Goal: Task Accomplishment & Management: Manage account settings

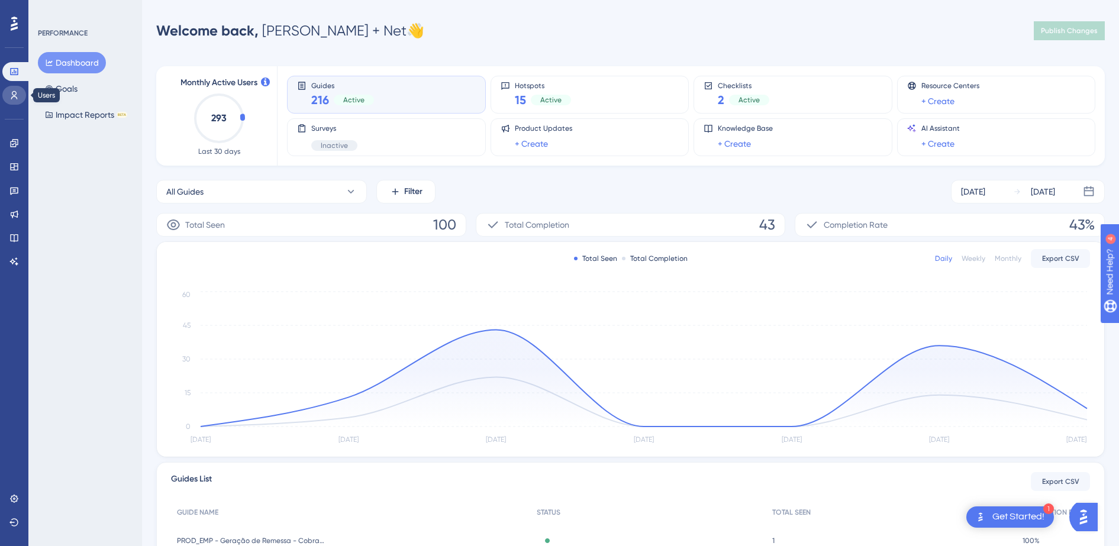
click at [17, 97] on icon at bounding box center [14, 95] width 7 height 8
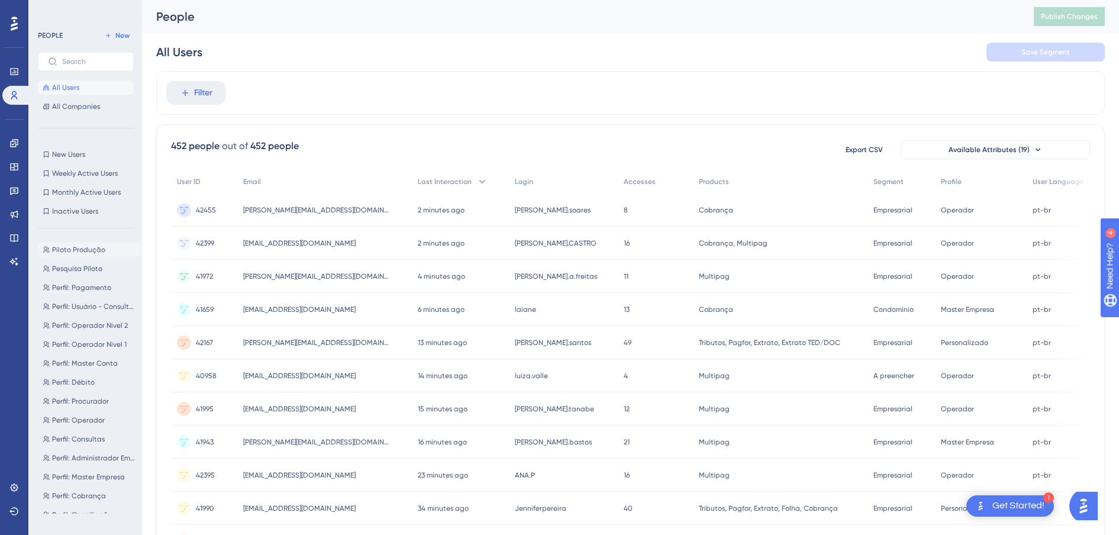
click at [85, 249] on span "Piloto Produção" at bounding box center [78, 249] width 53 height 9
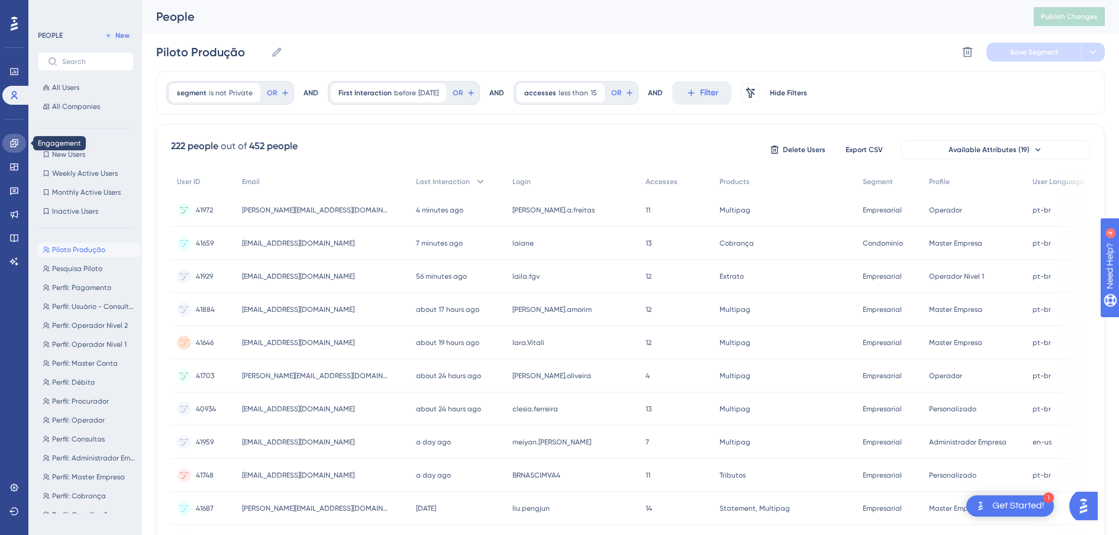
click at [24, 145] on link at bounding box center [14, 143] width 24 height 19
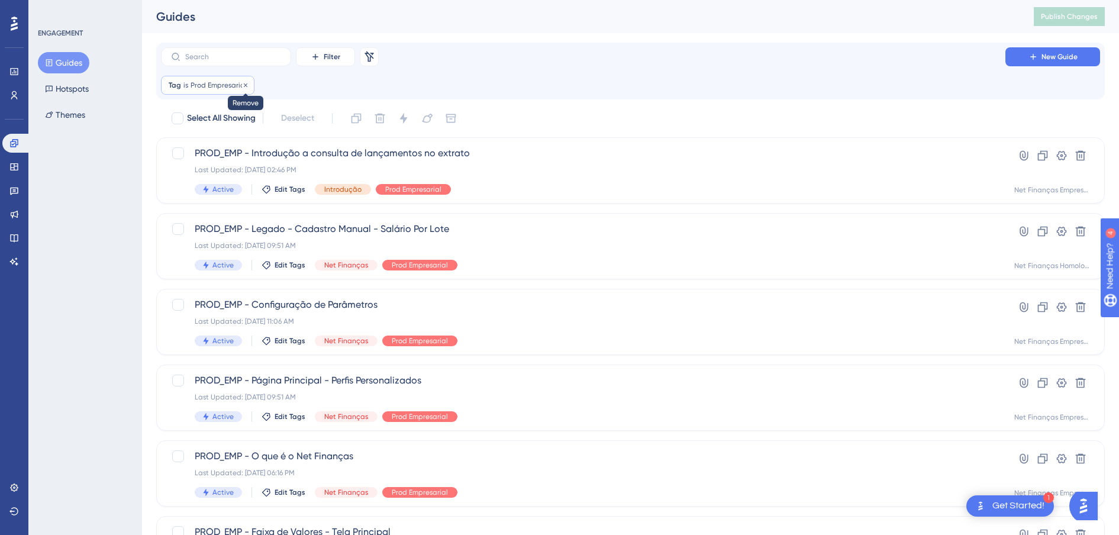
click at [242, 84] on icon at bounding box center [245, 85] width 7 height 7
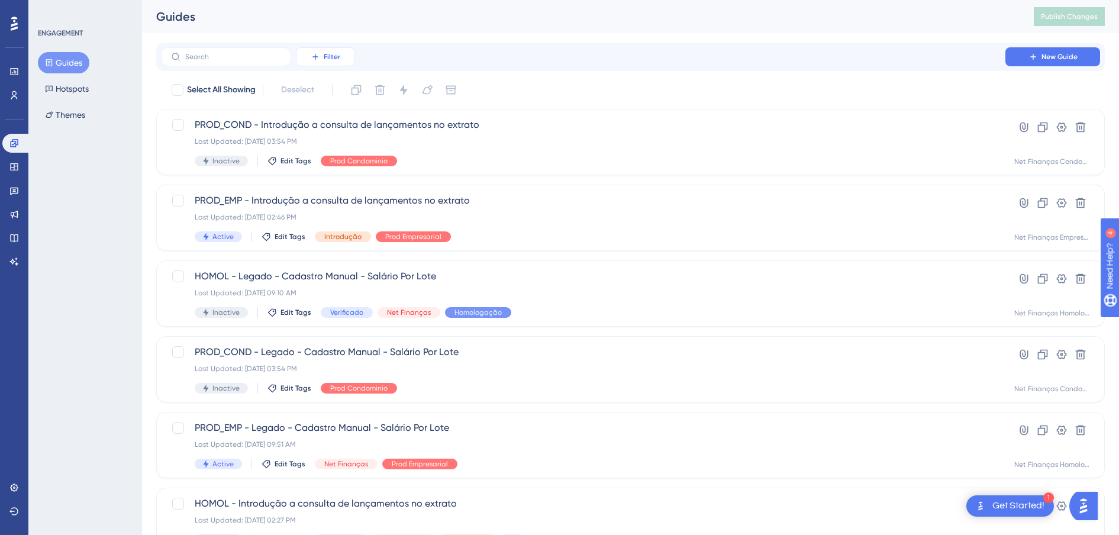
click at [307, 59] on button "Filter" at bounding box center [325, 56] width 59 height 19
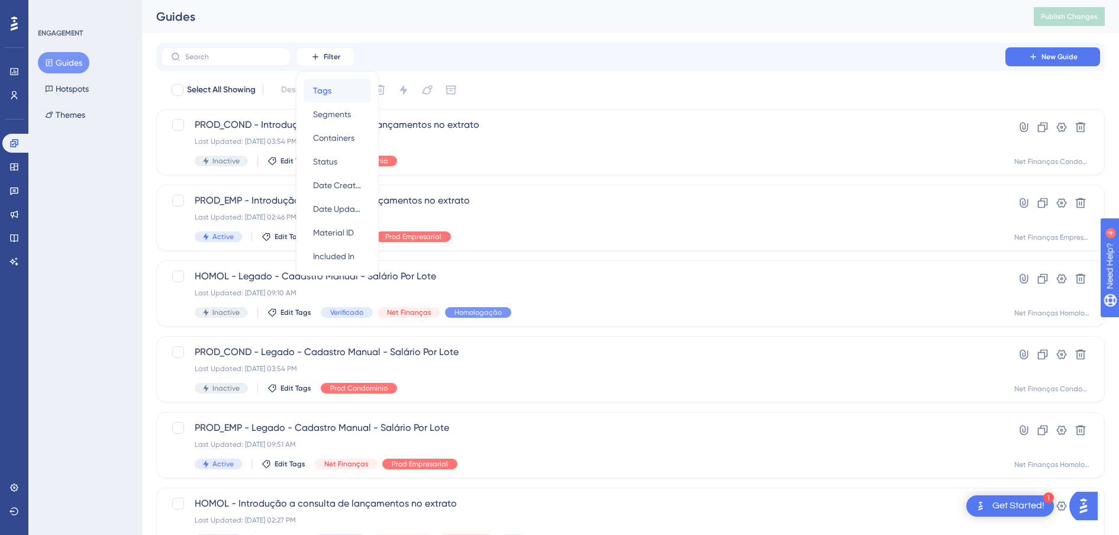
click at [330, 85] on span "Tags" at bounding box center [322, 90] width 18 height 14
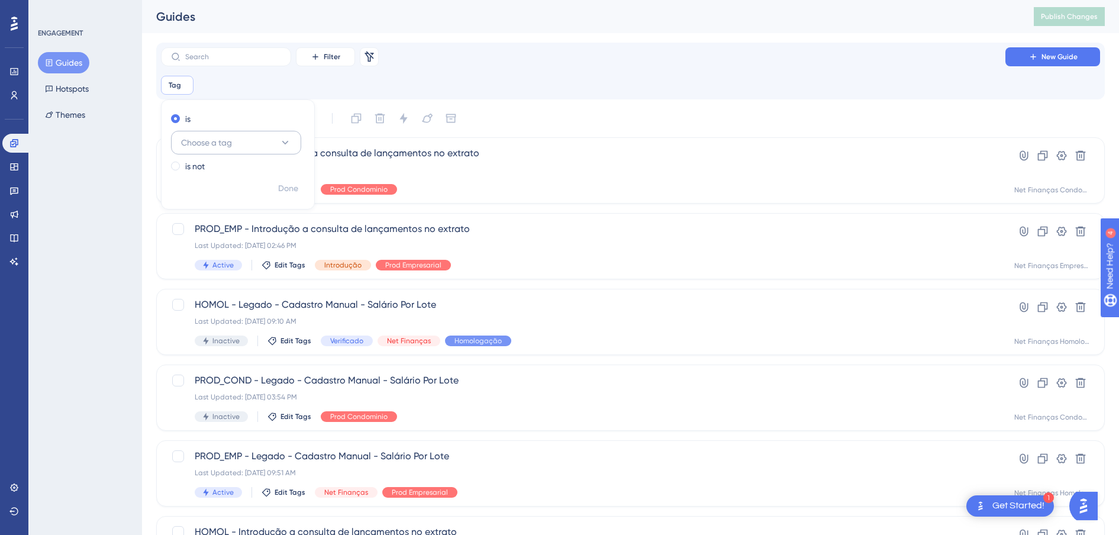
click at [225, 141] on span "Choose a tag" at bounding box center [206, 143] width 51 height 14
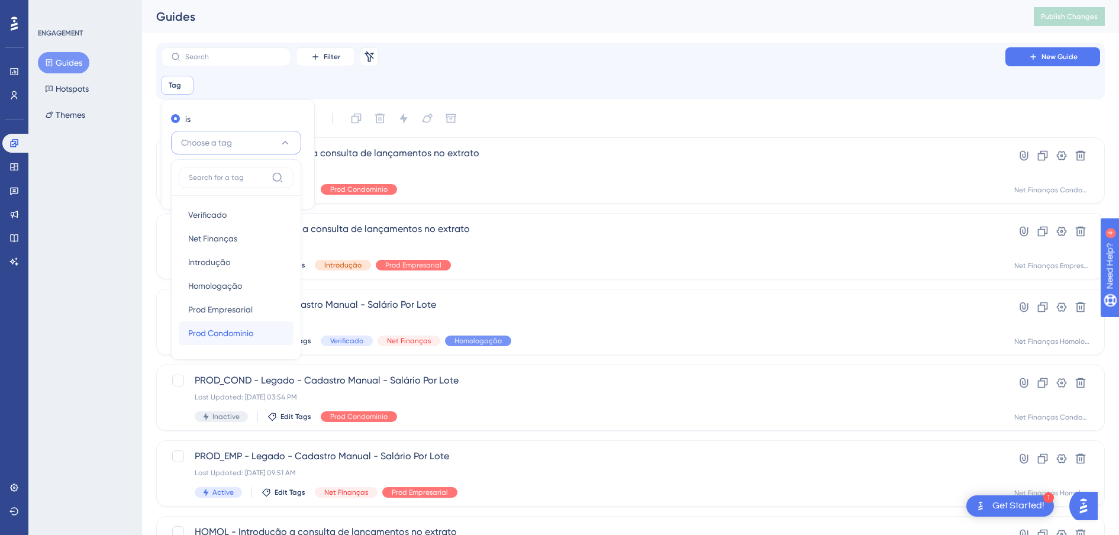
click at [238, 329] on span "Prod Condominio" at bounding box center [220, 333] width 65 height 14
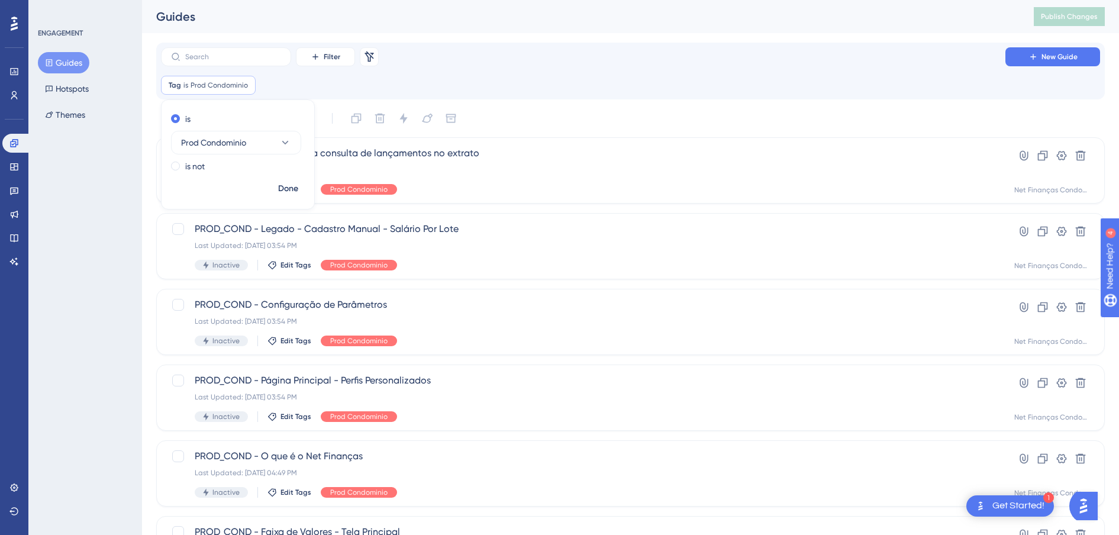
click at [627, 67] on div "Filter Remove Filters New Guide Tag is Prod Condominio Prod Condominio Remove i…" at bounding box center [630, 70] width 939 height 47
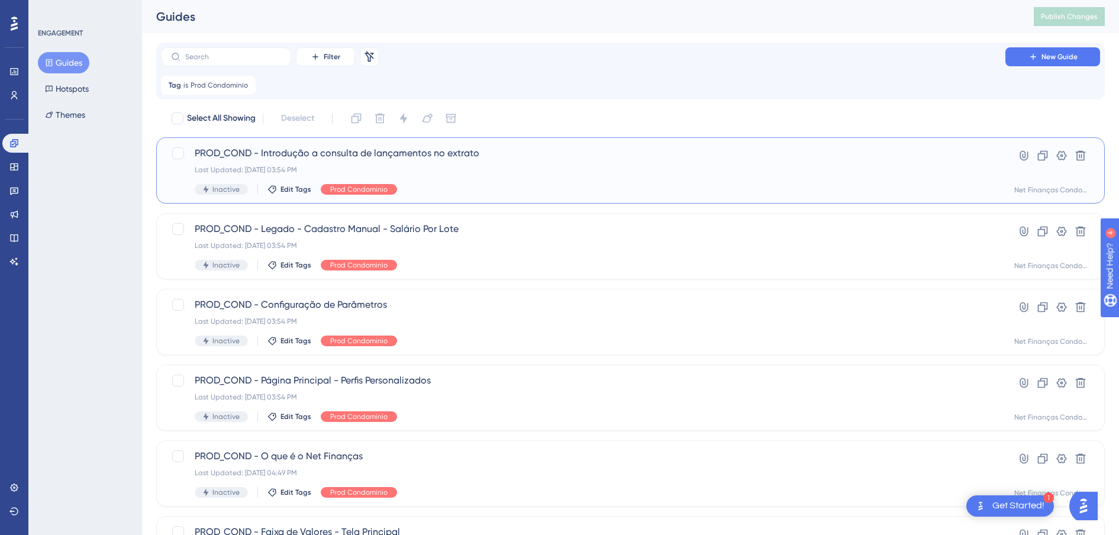
click at [326, 150] on span "PROD_COND - Introdução a consulta de lançamentos no extrato" at bounding box center [583, 153] width 777 height 14
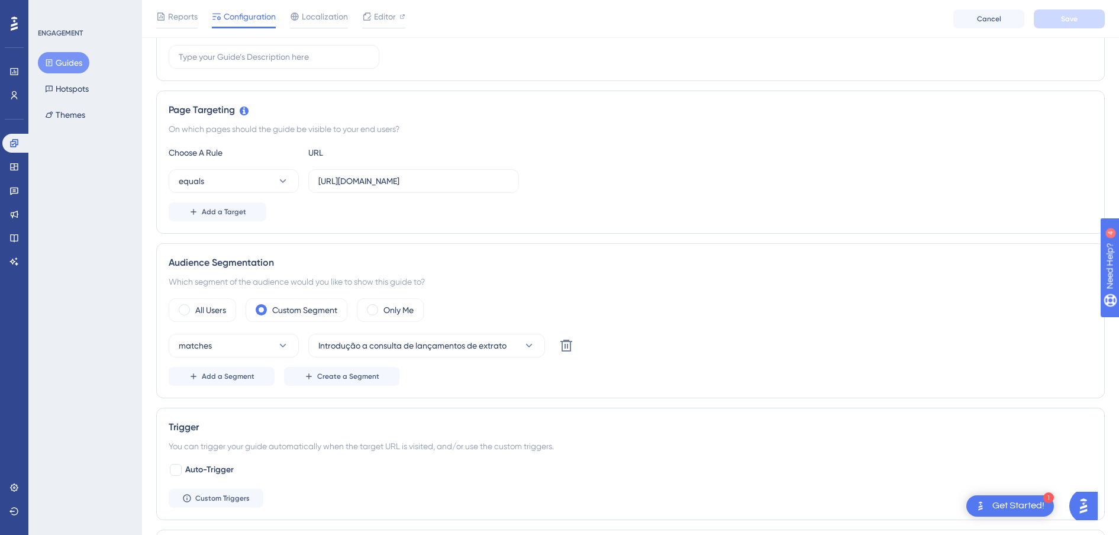
scroll to position [370, 0]
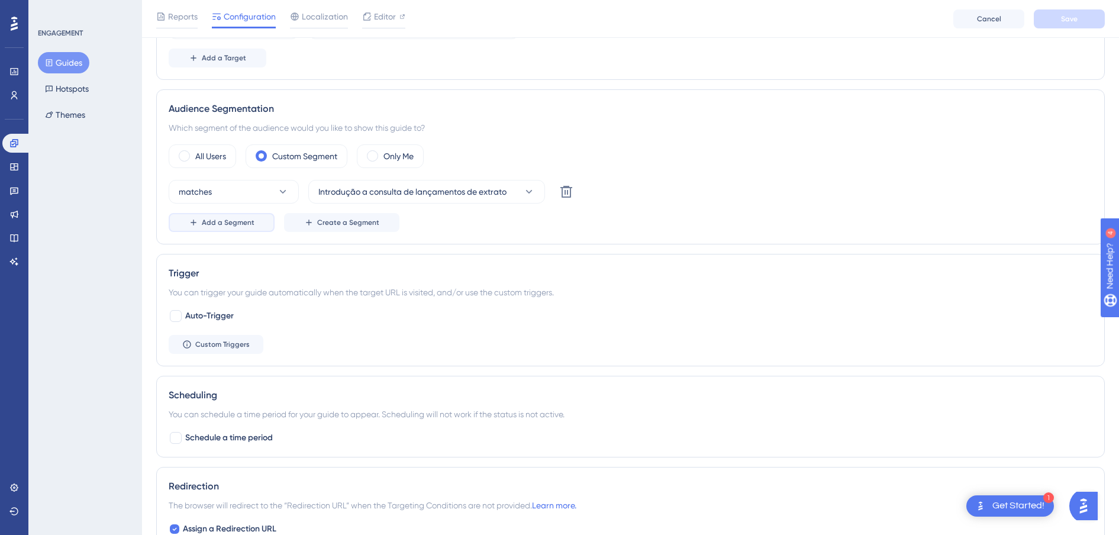
click at [221, 225] on span "Add a Segment" at bounding box center [228, 222] width 53 height 9
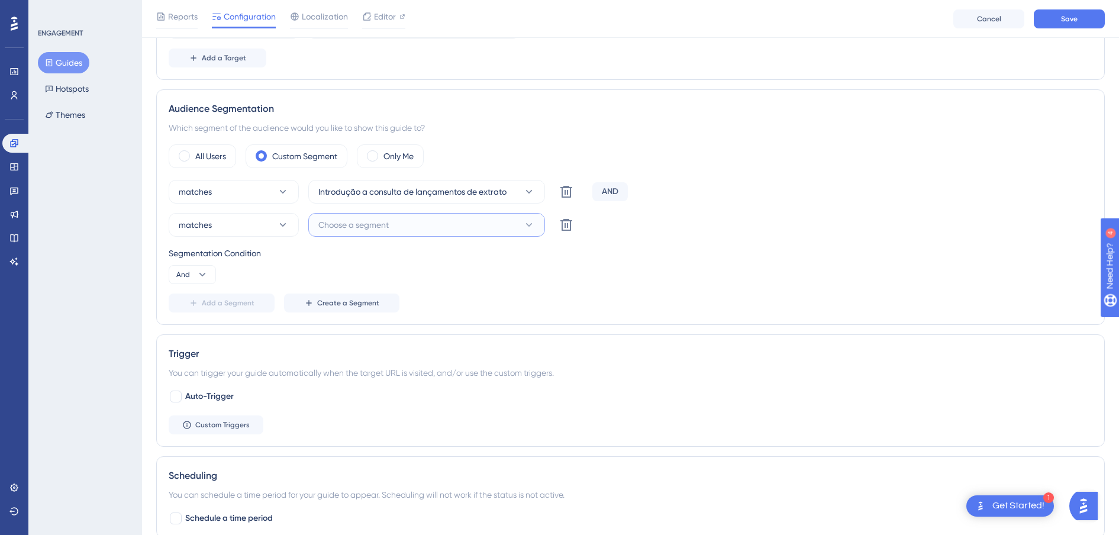
click at [343, 227] on span "Choose a segment" at bounding box center [353, 225] width 70 height 14
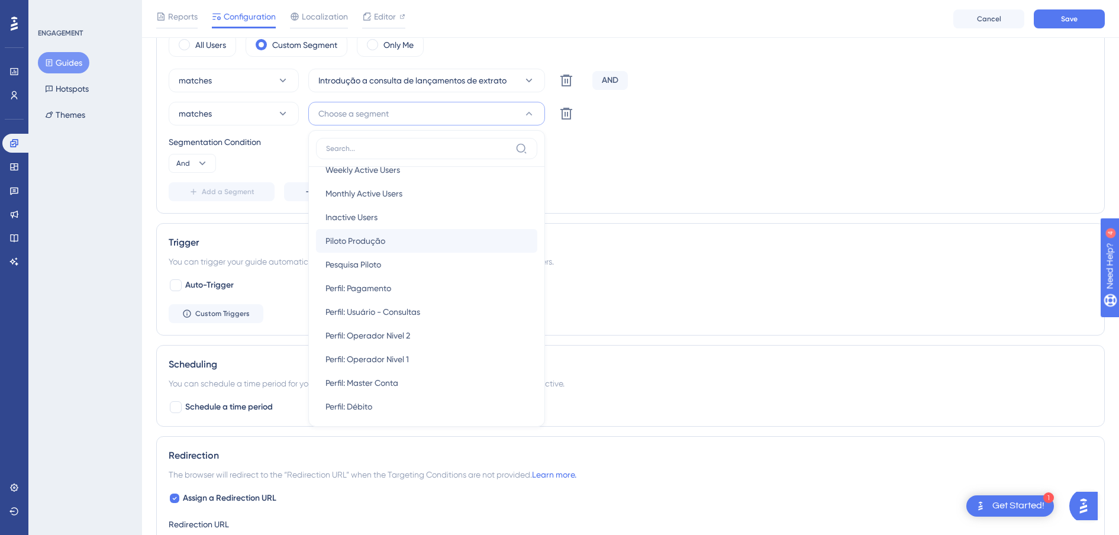
scroll to position [74, 0]
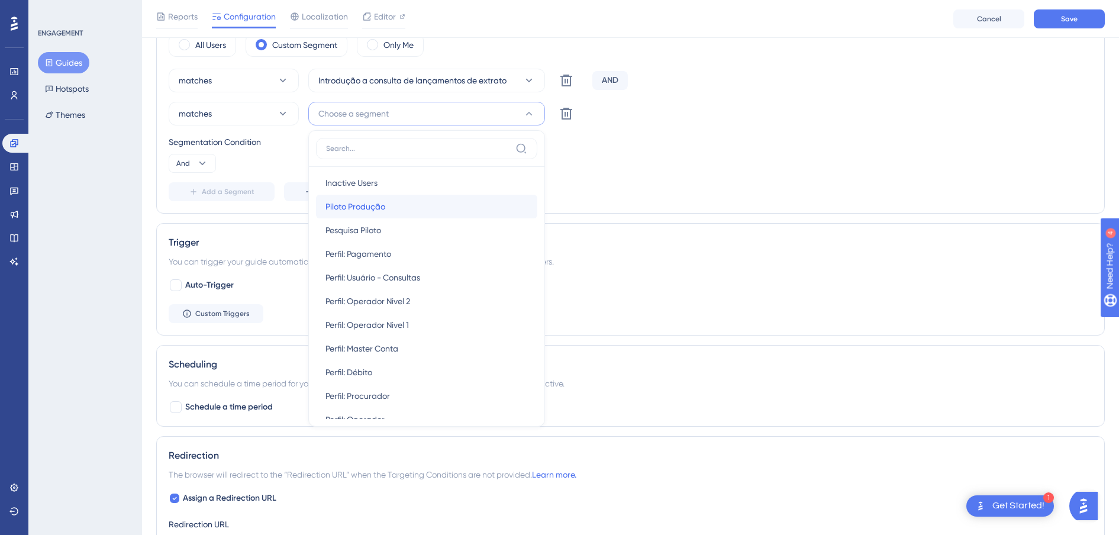
click at [385, 211] on span "Piloto Produção" at bounding box center [356, 207] width 60 height 14
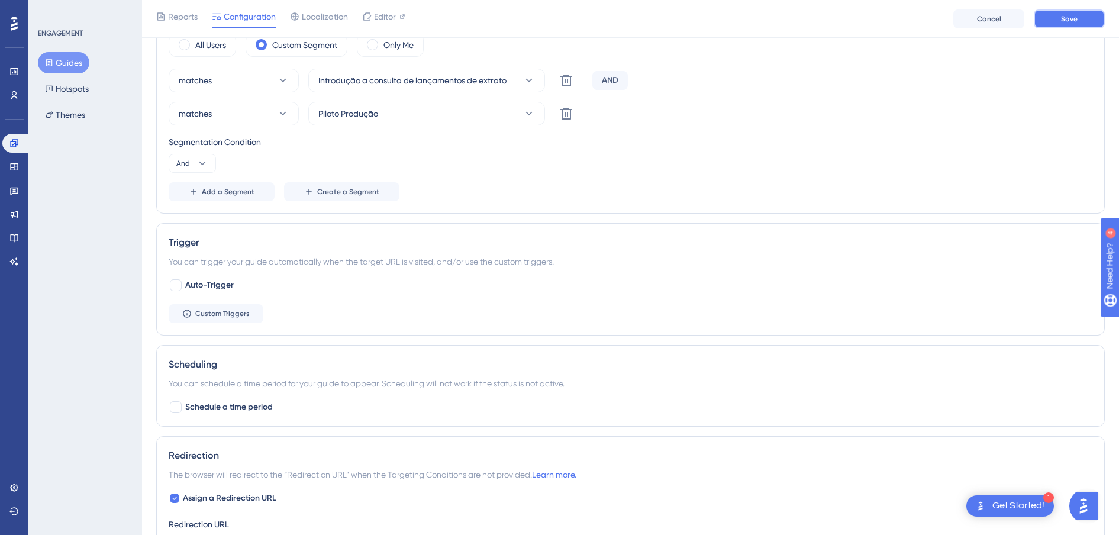
click at [1063, 24] on button "Save" at bounding box center [1069, 18] width 71 height 19
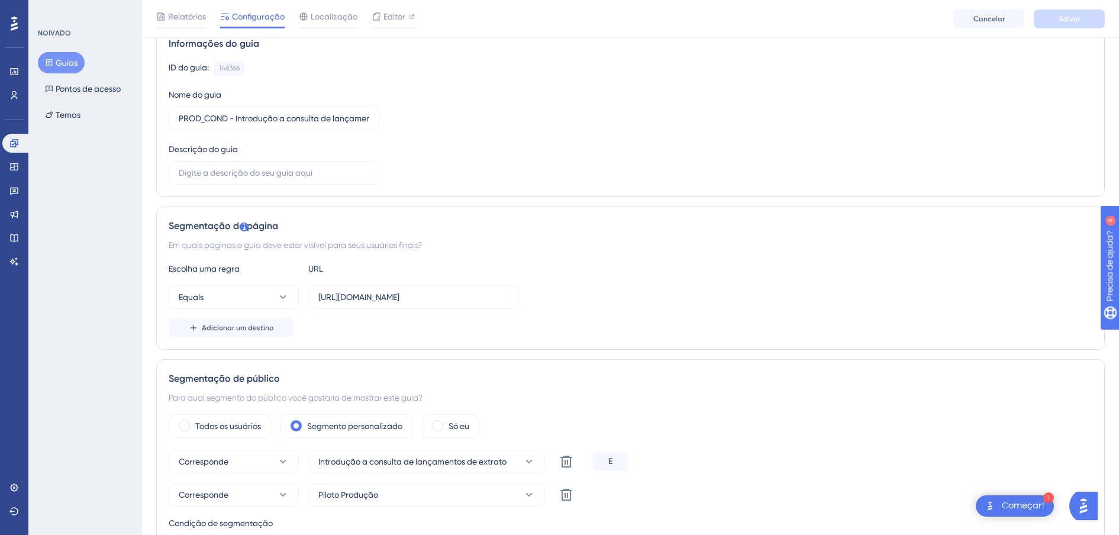
scroll to position [0, 0]
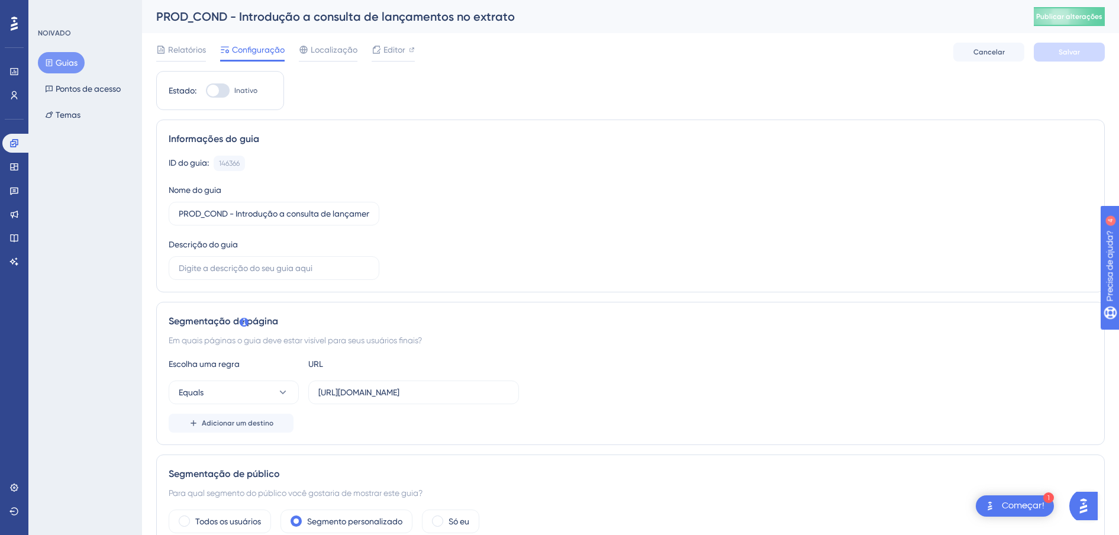
click at [62, 56] on font "Guias" at bounding box center [67, 63] width 22 height 14
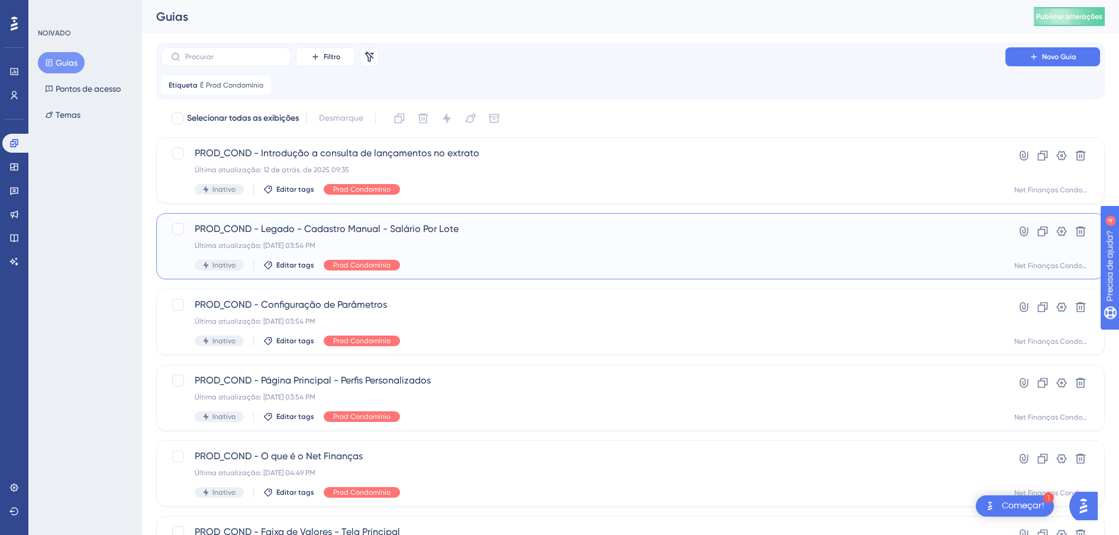
click at [323, 227] on span "PROD_COND - Legado - Cadastro Manual - Salário Por Lote" at bounding box center [583, 229] width 777 height 14
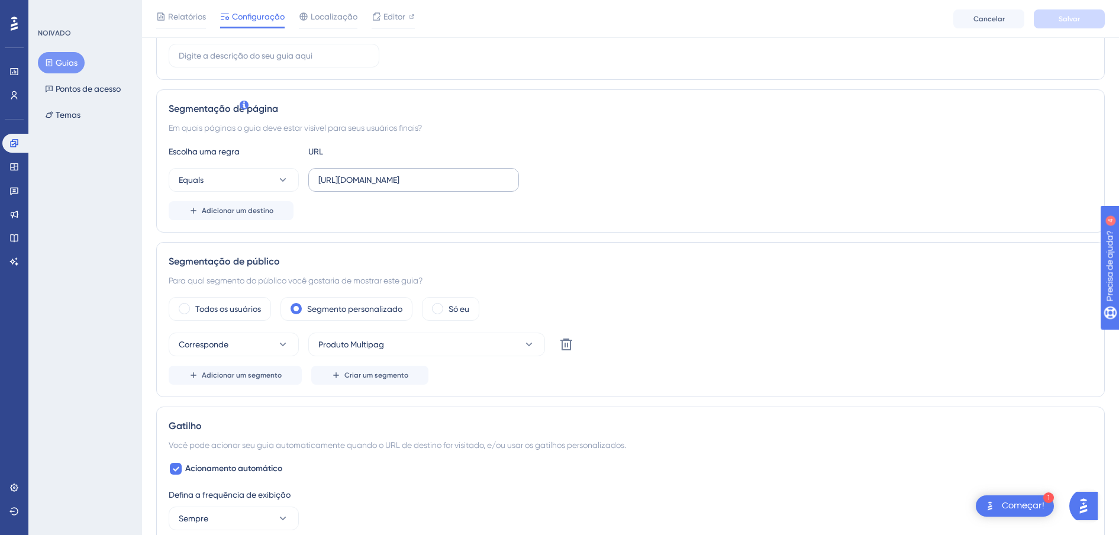
scroll to position [296, 0]
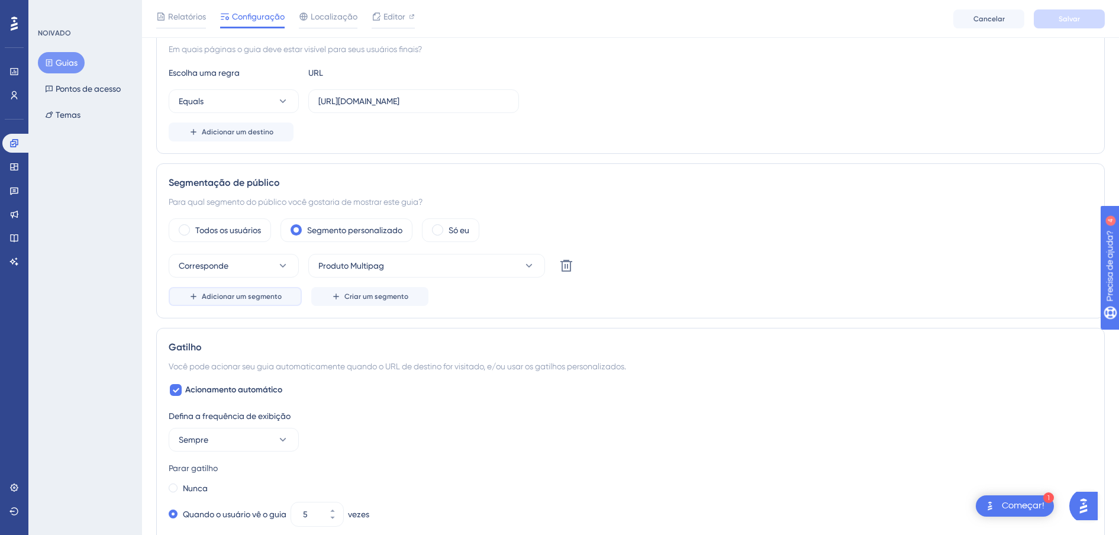
click at [240, 302] on button "Adicionar um segmento" at bounding box center [235, 296] width 133 height 19
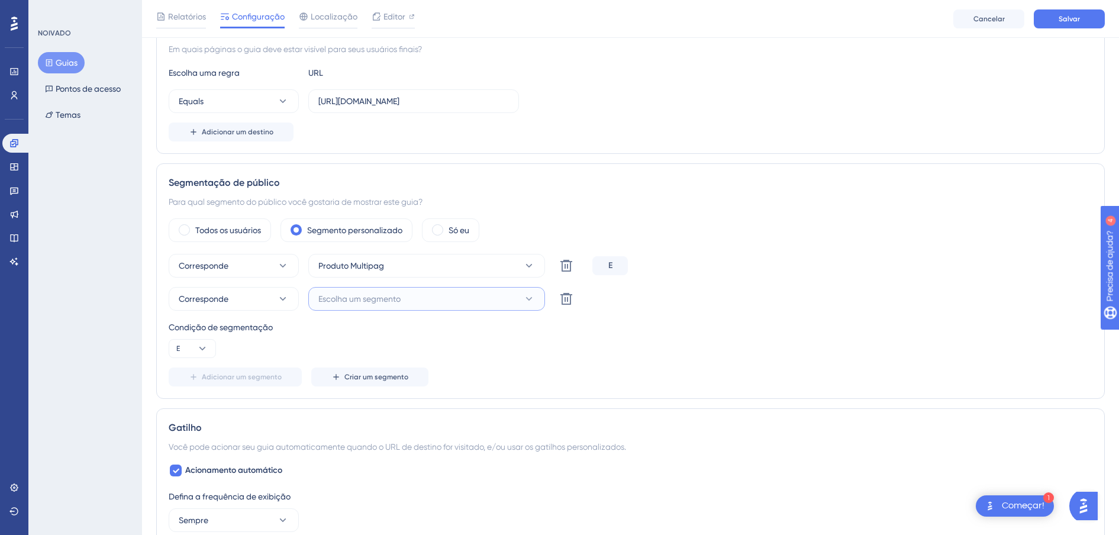
click at [374, 300] on span "Escolha um segmento" at bounding box center [359, 299] width 82 height 14
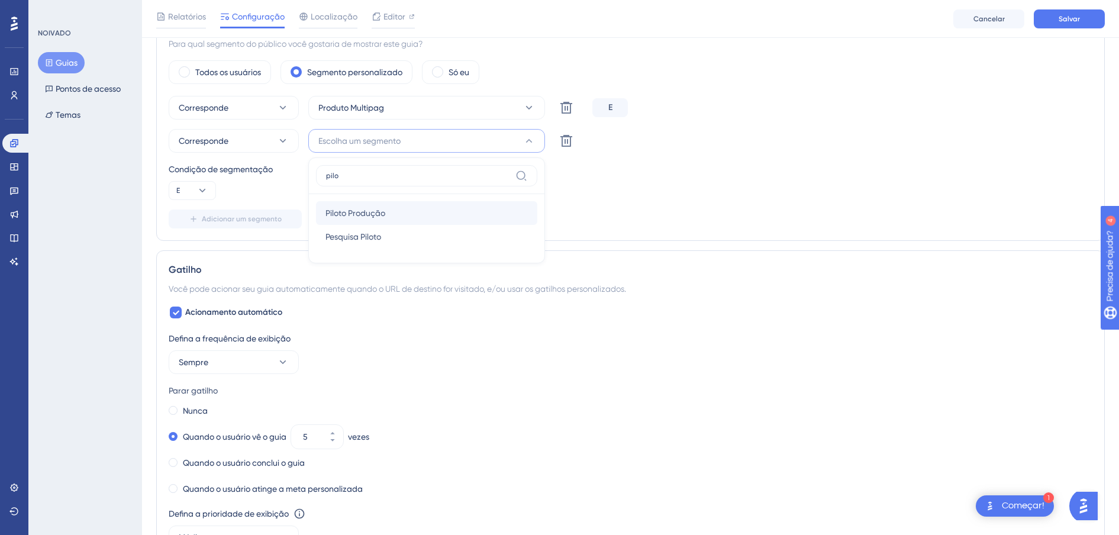
type input "pilo"
click at [372, 206] on span "Piloto Produção" at bounding box center [356, 213] width 60 height 14
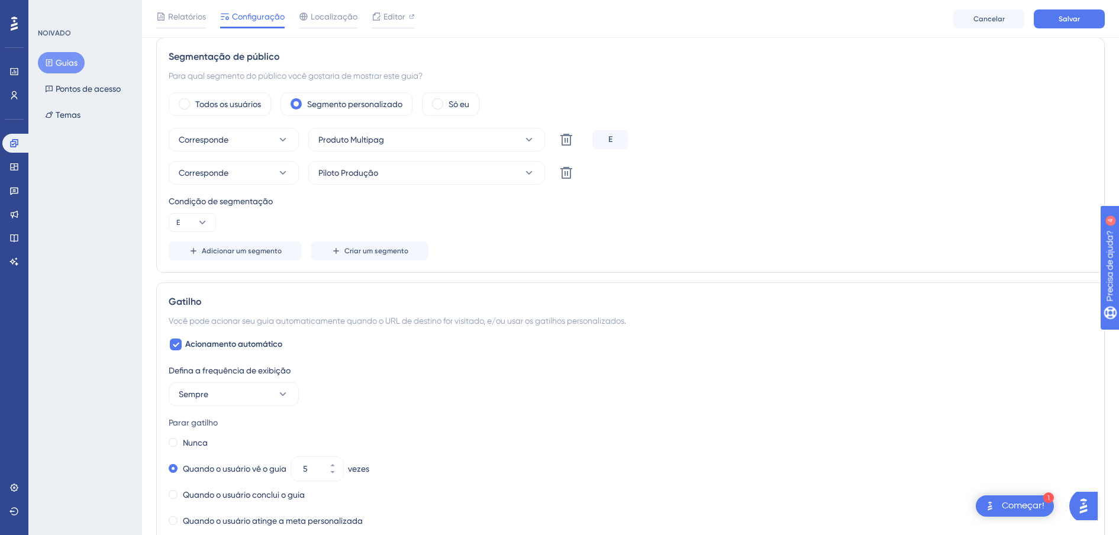
scroll to position [0, 0]
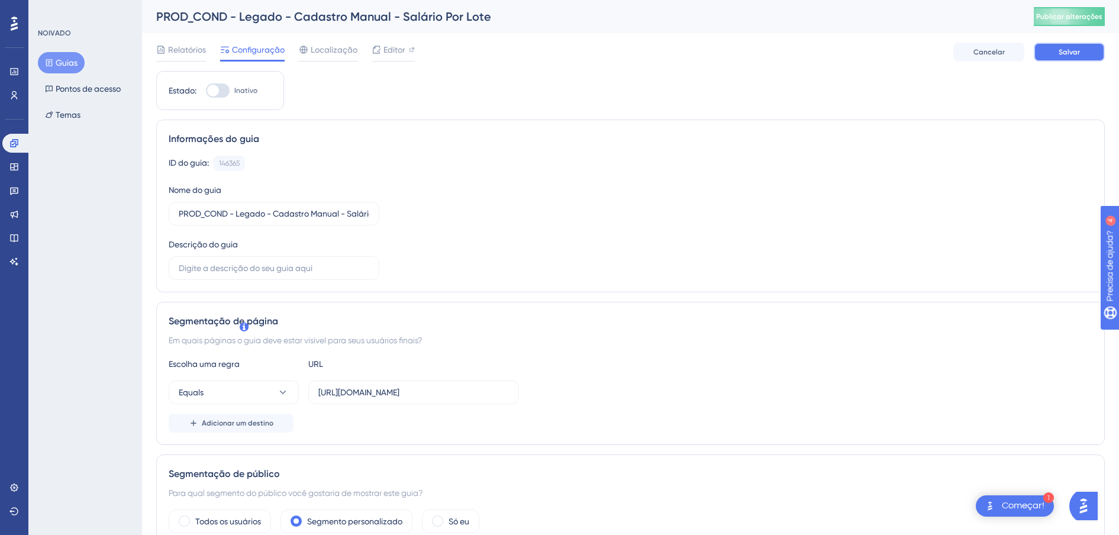
click at [1063, 49] on span "Salvar" at bounding box center [1069, 51] width 21 height 9
click at [57, 63] on font "Guias" at bounding box center [67, 63] width 22 height 14
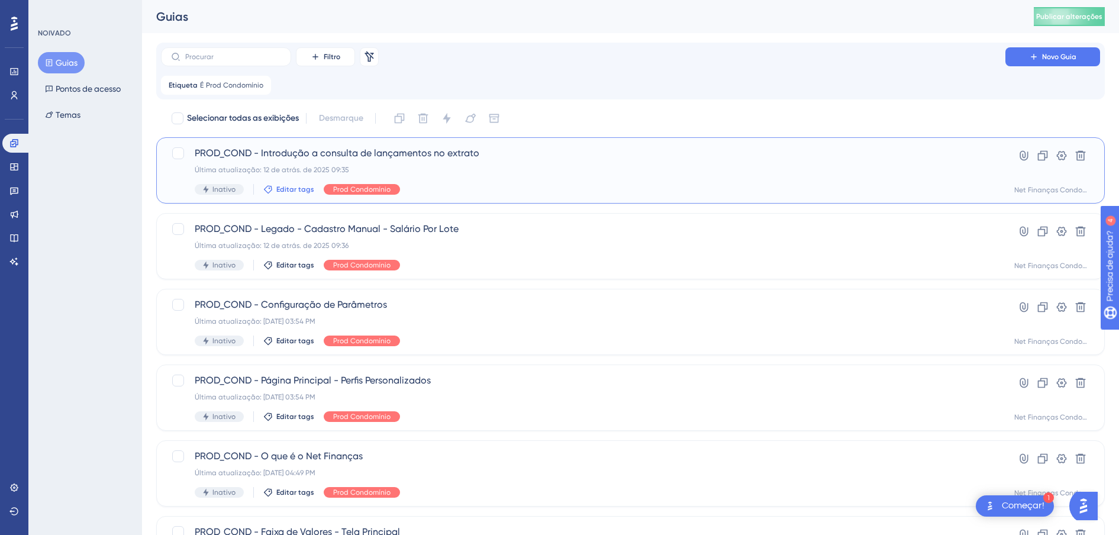
click at [291, 190] on span "Editar tags" at bounding box center [295, 189] width 38 height 9
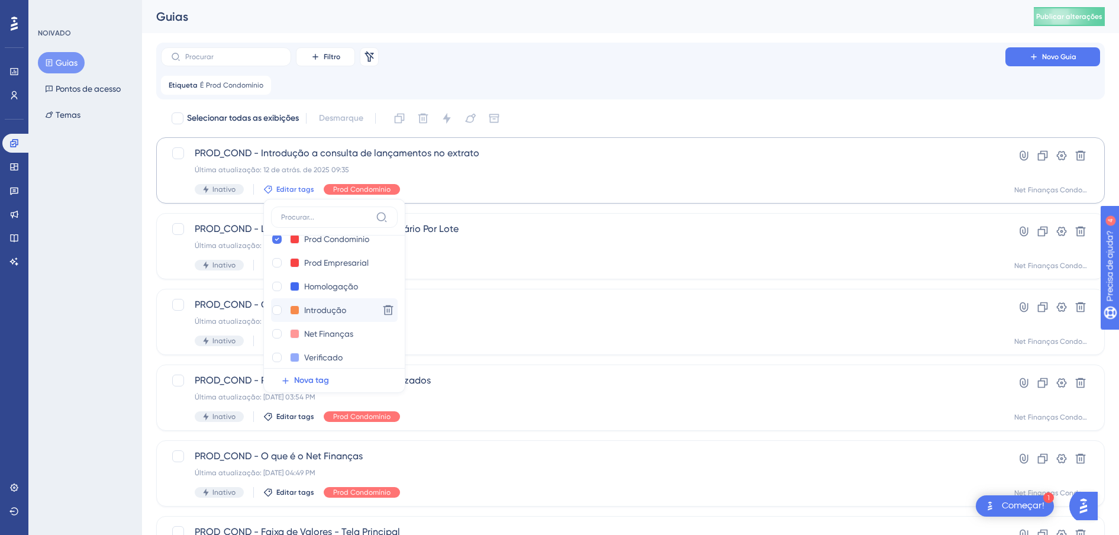
scroll to position [24, 0]
click at [278, 352] on div at bounding box center [276, 349] width 9 height 9
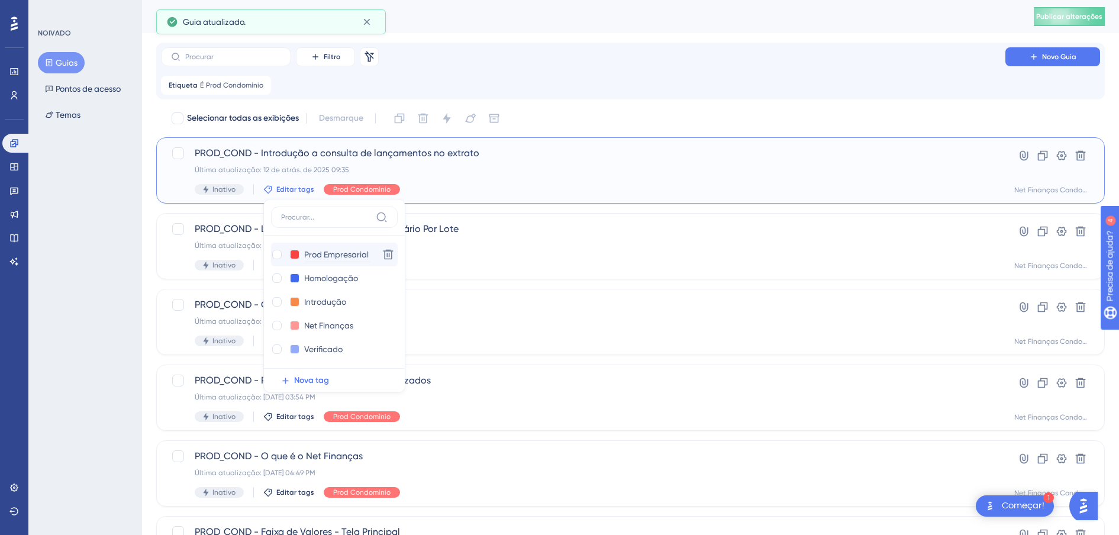
checkbox input "true"
click at [128, 261] on div "NOIVADO Guias Pontos de acesso Temas" at bounding box center [85, 267] width 114 height 535
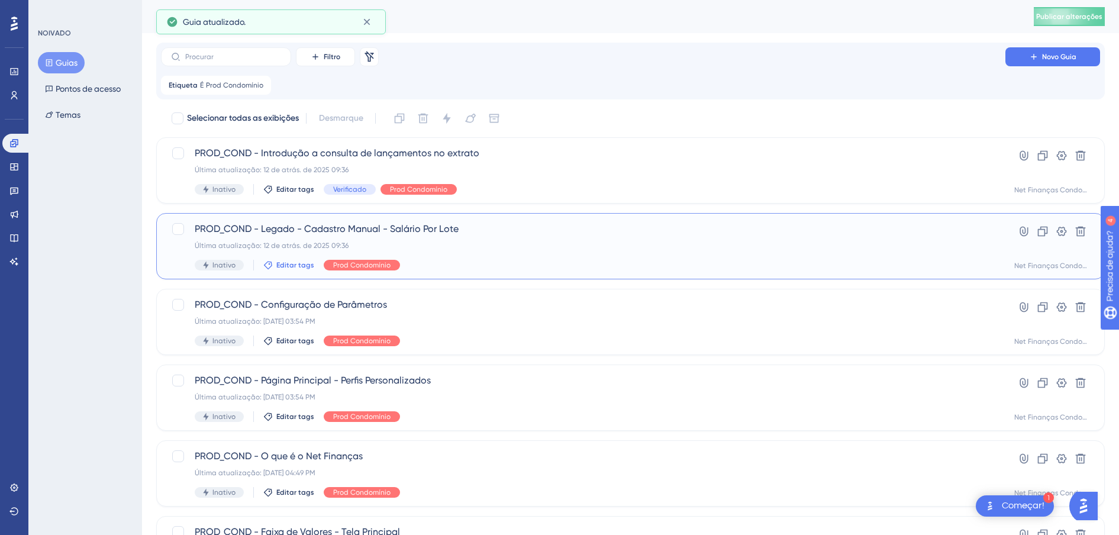
click at [285, 265] on span "Editar tags" at bounding box center [295, 264] width 38 height 9
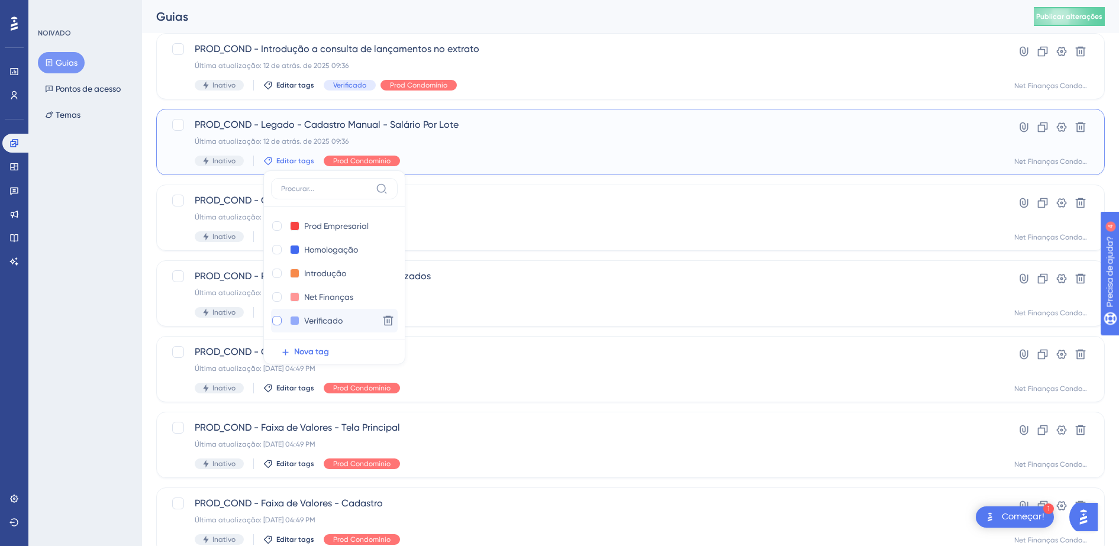
click at [276, 321] on div at bounding box center [276, 320] width 9 height 9
checkbox input "true"
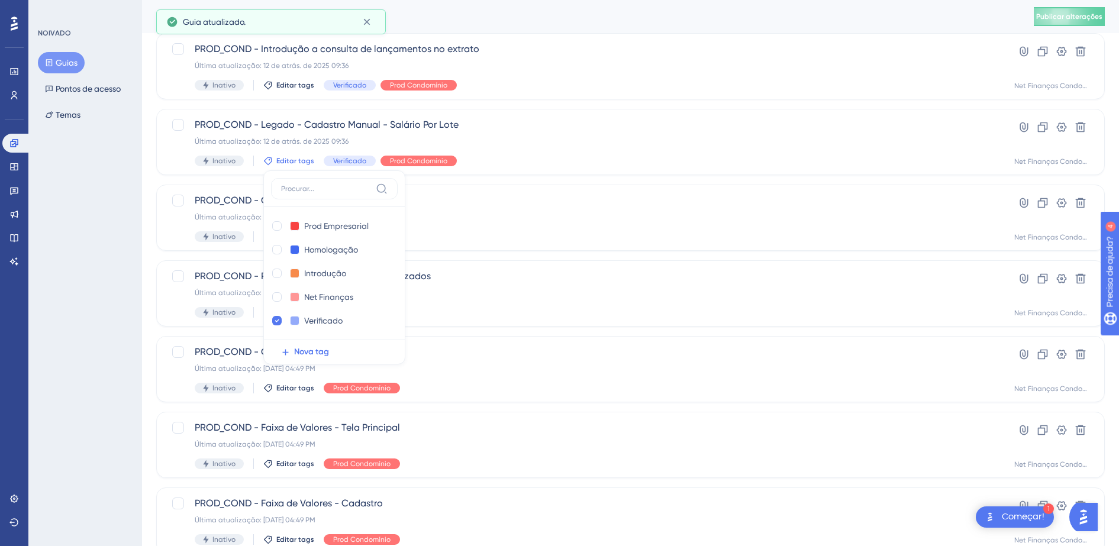
click at [89, 264] on div "NOIVADO Guias Pontos de acesso Temas" at bounding box center [85, 273] width 114 height 546
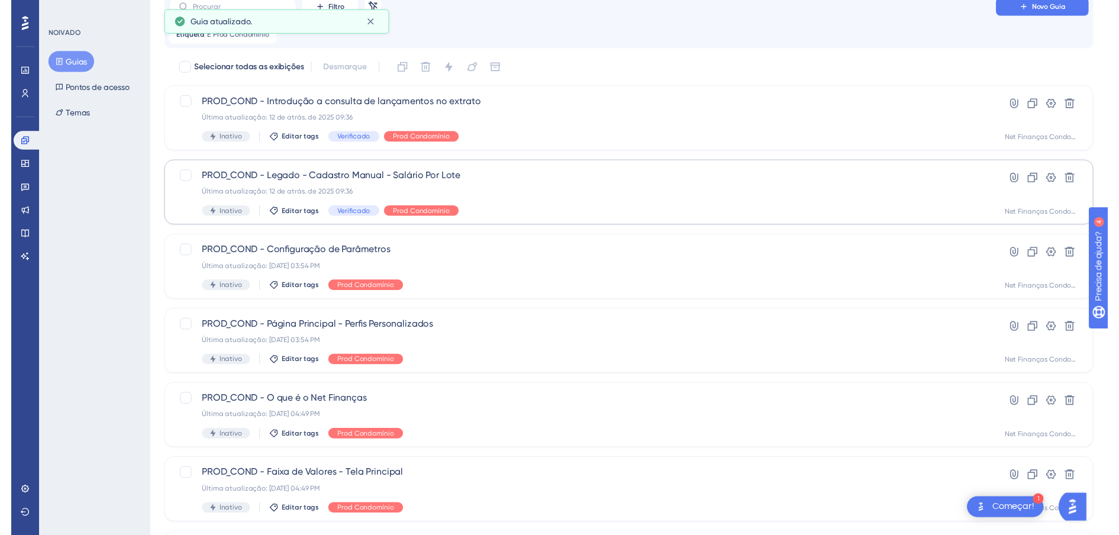
scroll to position [0, 0]
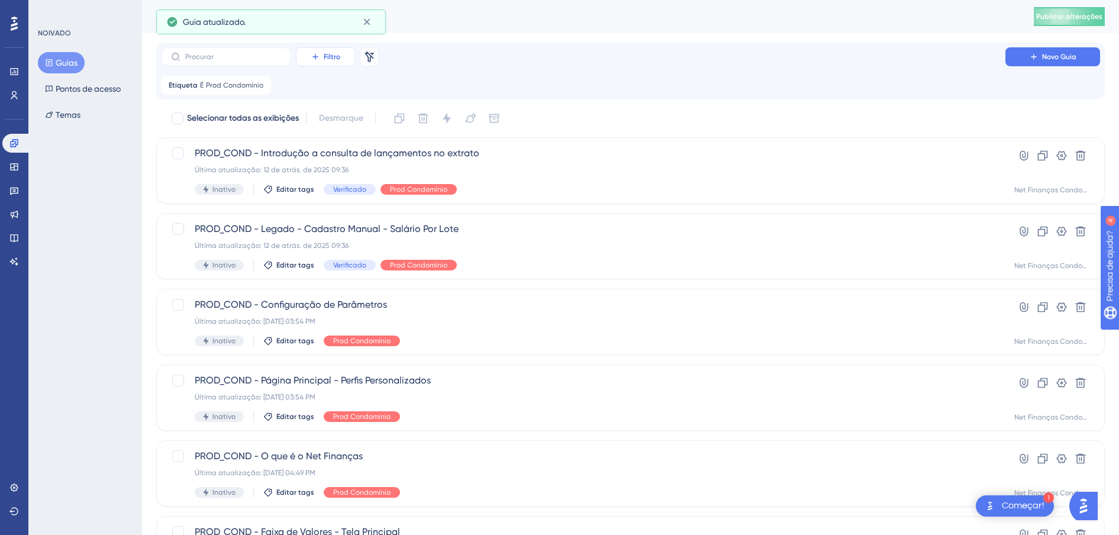
click at [331, 62] on button "Filtro" at bounding box center [325, 56] width 59 height 19
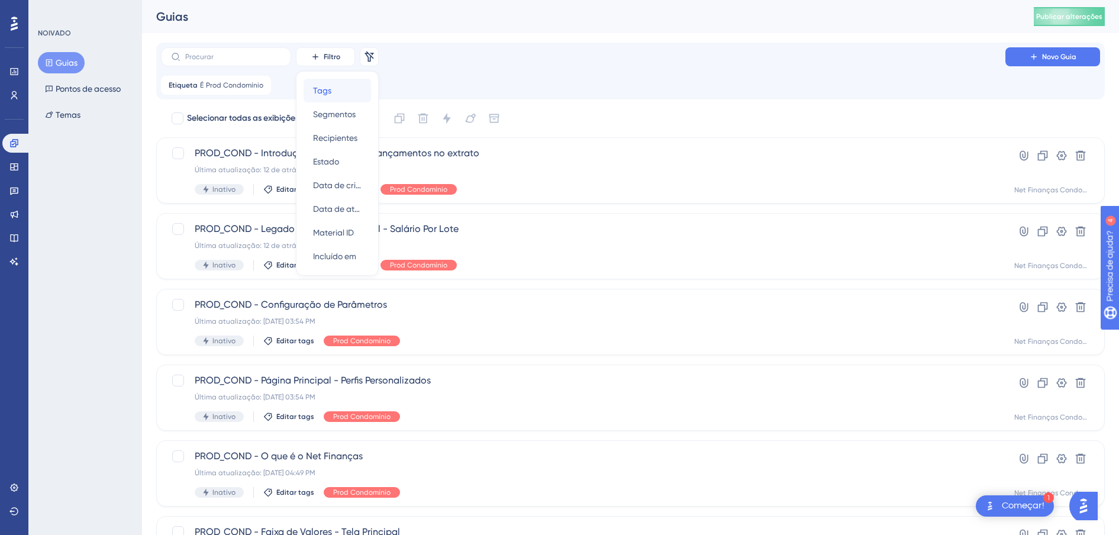
click at [334, 92] on div "Tags Tags" at bounding box center [337, 91] width 49 height 24
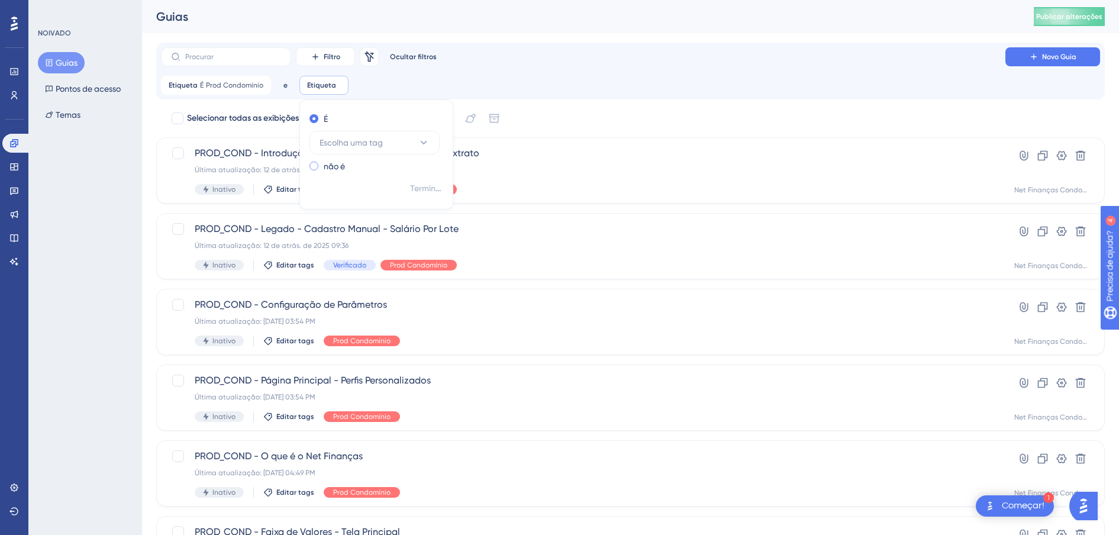
click at [333, 166] on label "não é" at bounding box center [334, 166] width 21 height 14
click at [355, 162] on span "Escolha uma tag" at bounding box center [351, 162] width 63 height 14
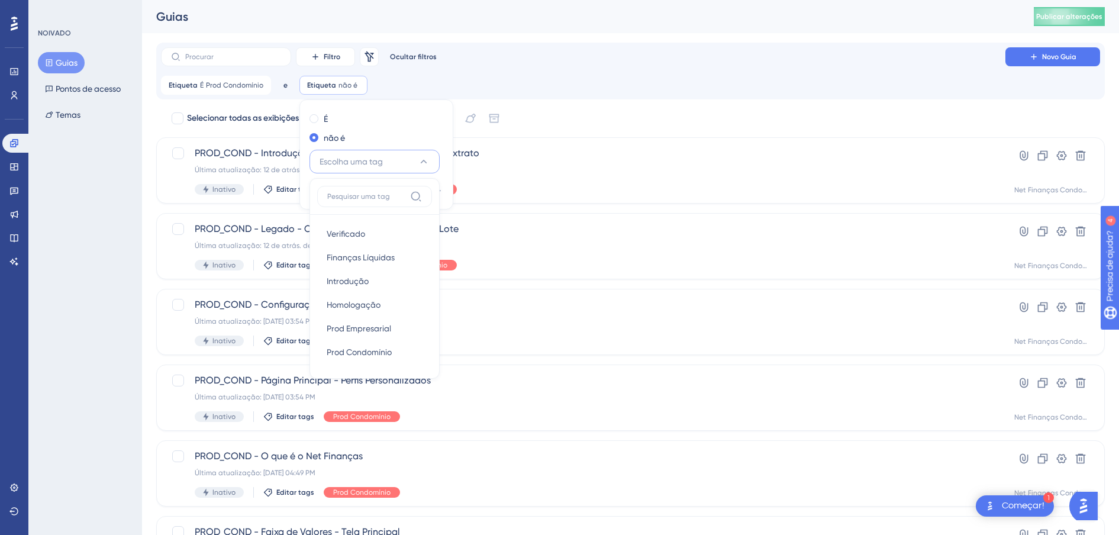
scroll to position [9, 0]
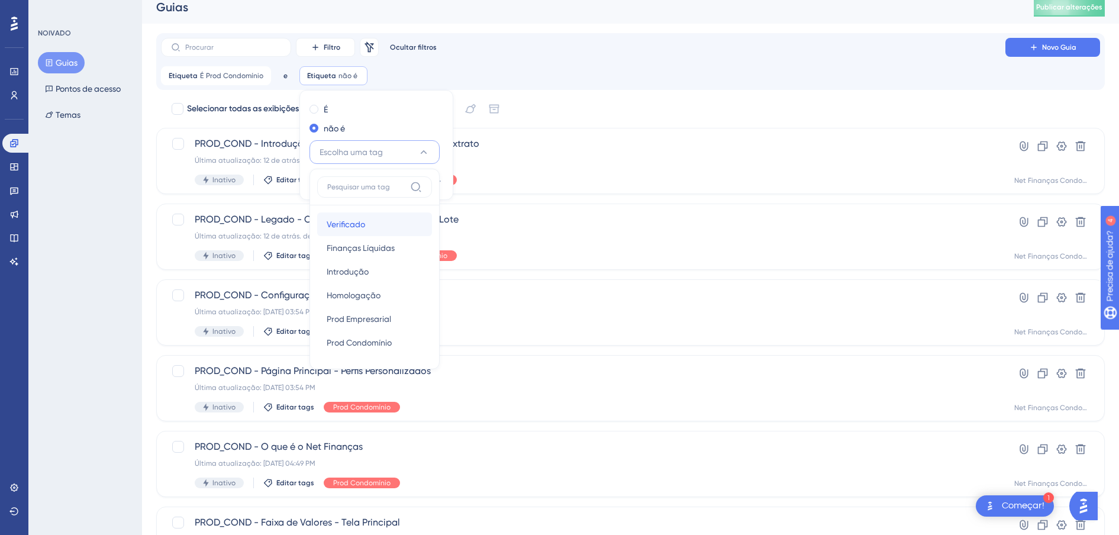
click at [357, 231] on div "Verificado Verificado" at bounding box center [375, 225] width 96 height 24
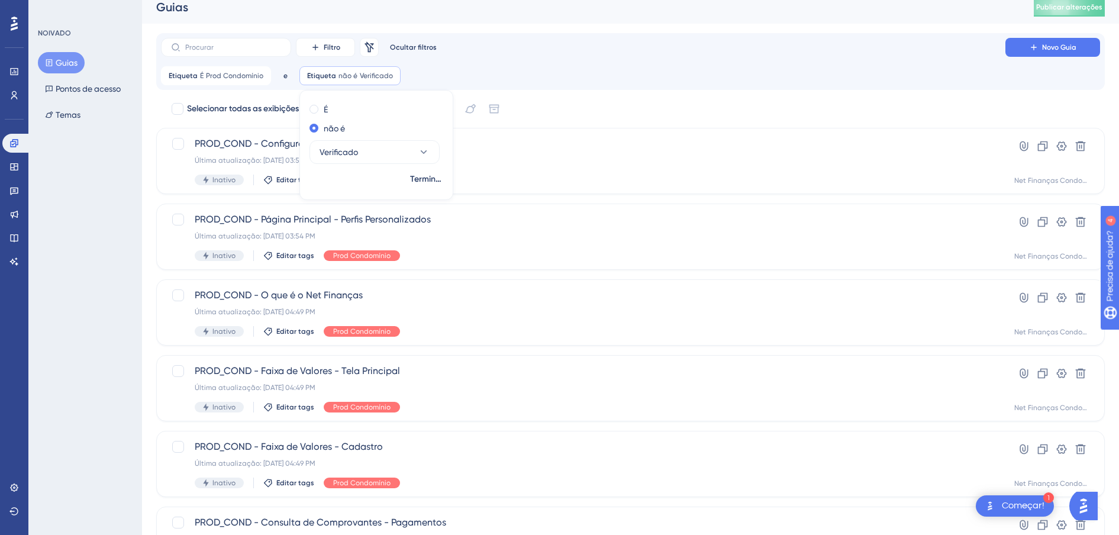
click at [137, 265] on div "NOIVADO Guias Pontos de acesso Temas" at bounding box center [85, 267] width 114 height 535
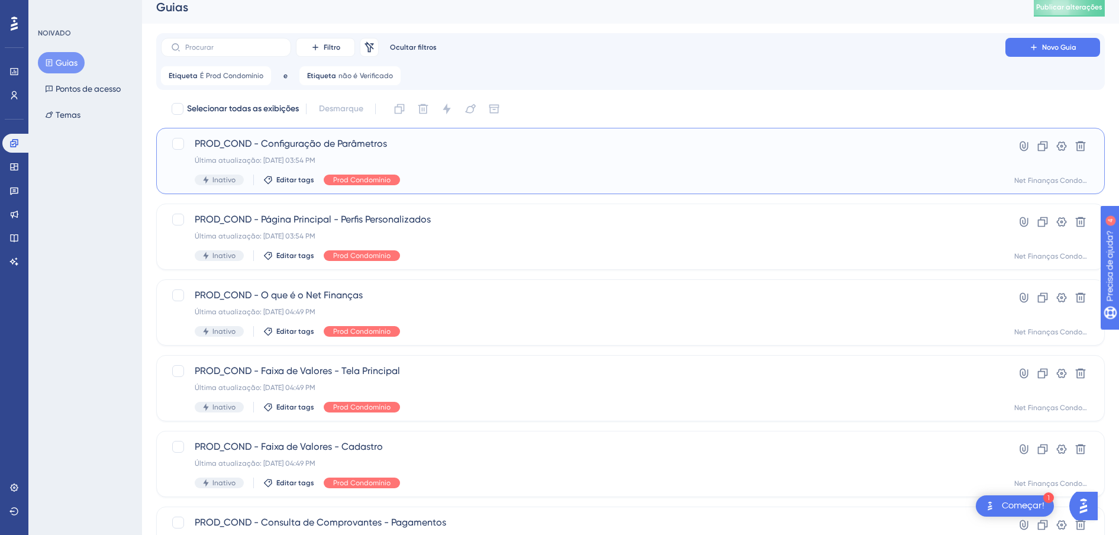
click at [327, 143] on span "PROD_COND - Configuração de Parâmetros" at bounding box center [583, 144] width 777 height 14
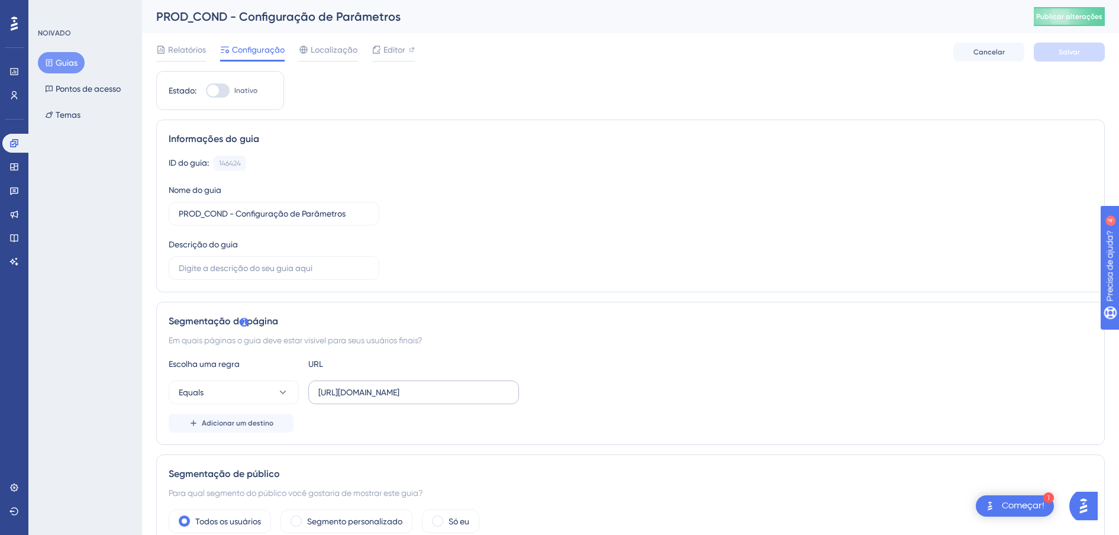
scroll to position [296, 0]
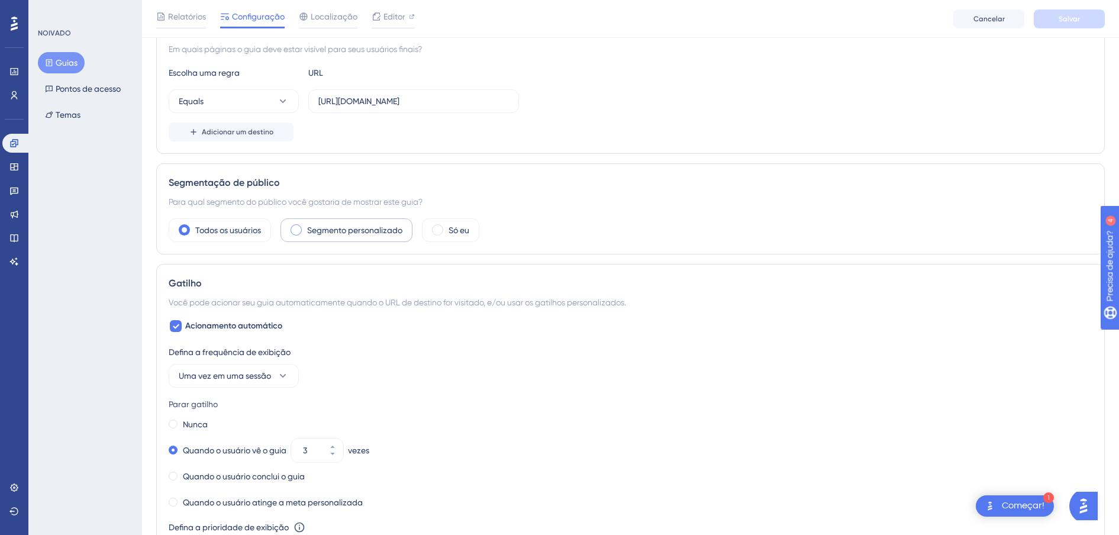
click at [300, 228] on span at bounding box center [296, 229] width 11 height 11
click at [305, 226] on input "radio" at bounding box center [305, 226] width 0 height 0
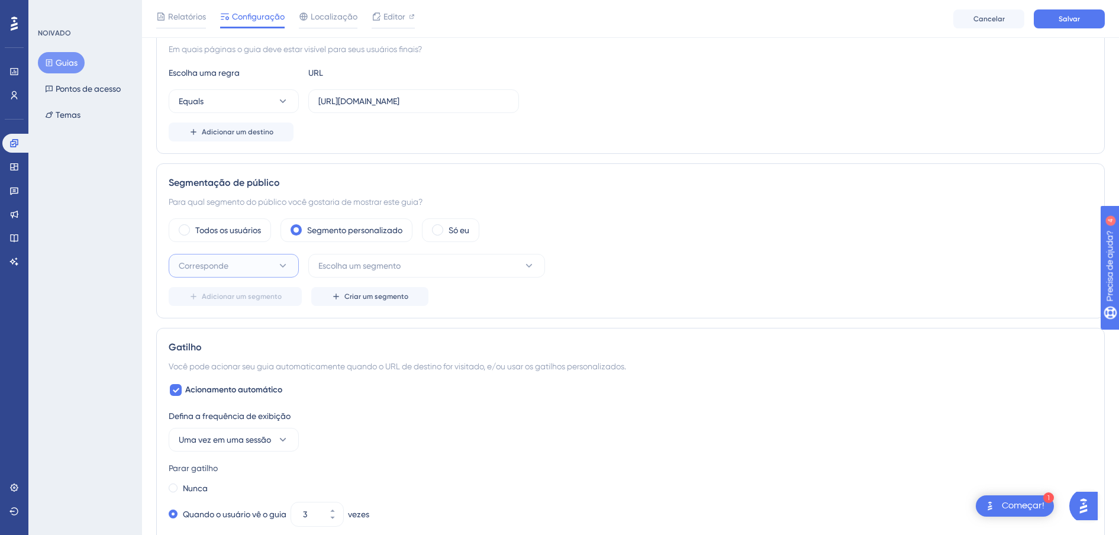
click at [251, 271] on button "Corresponde" at bounding box center [234, 266] width 130 height 24
click at [237, 308] on div "Corresponde Corresponde" at bounding box center [234, 302] width 96 height 24
click at [383, 268] on span "Escolha um segmento" at bounding box center [359, 266] width 82 height 14
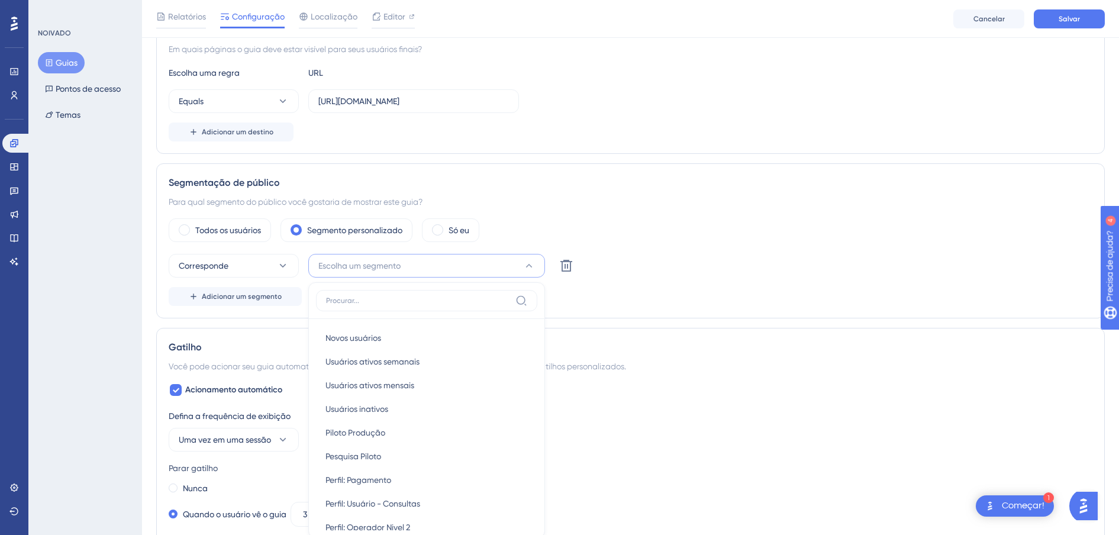
scroll to position [429, 0]
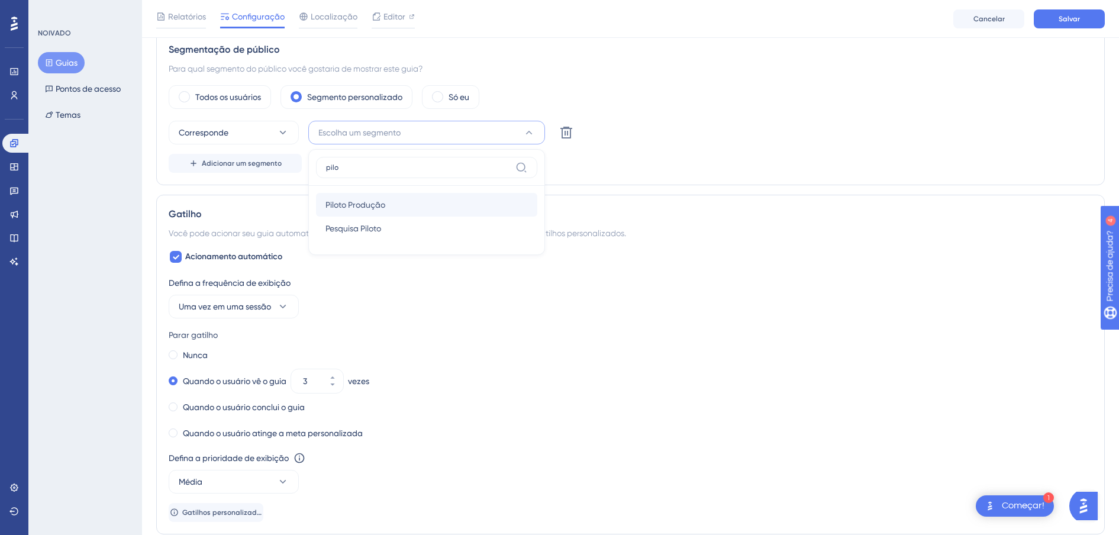
type input "pilo"
click at [383, 201] on span "Piloto Produção" at bounding box center [356, 205] width 60 height 14
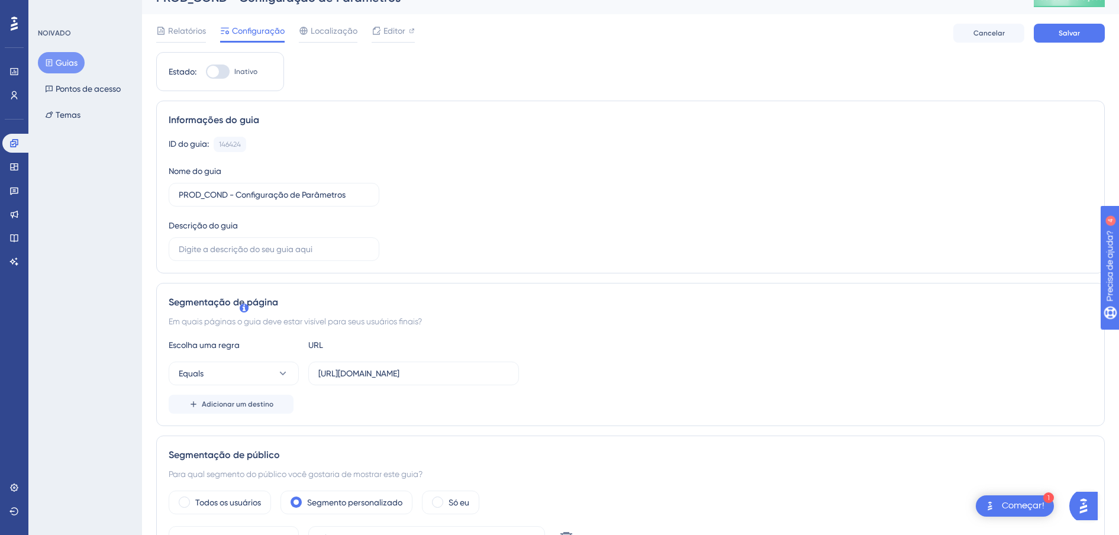
scroll to position [0, 0]
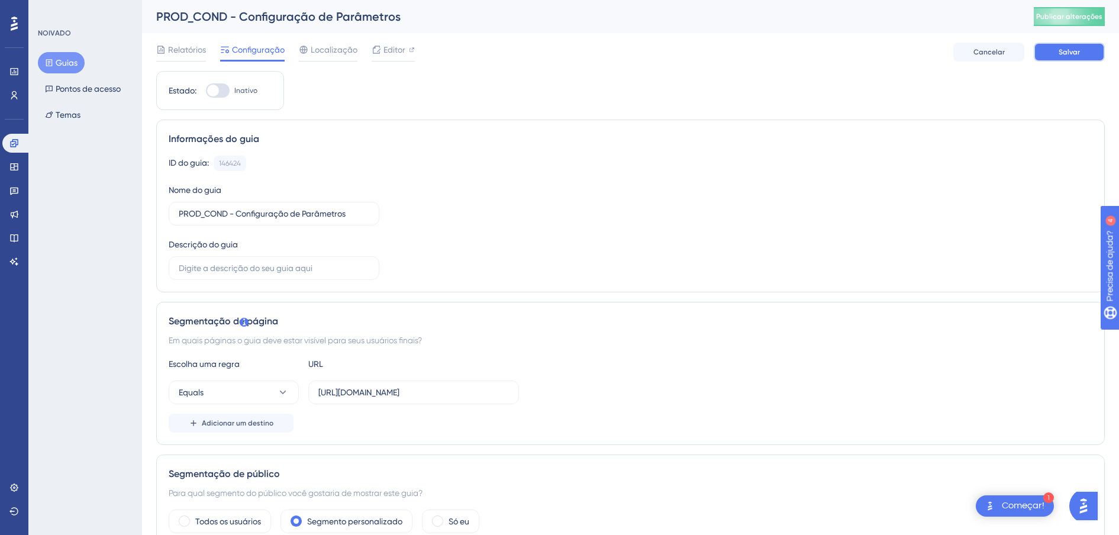
click at [1055, 49] on button "Salvar" at bounding box center [1069, 52] width 71 height 19
click at [75, 67] on font "Guias" at bounding box center [67, 63] width 22 height 14
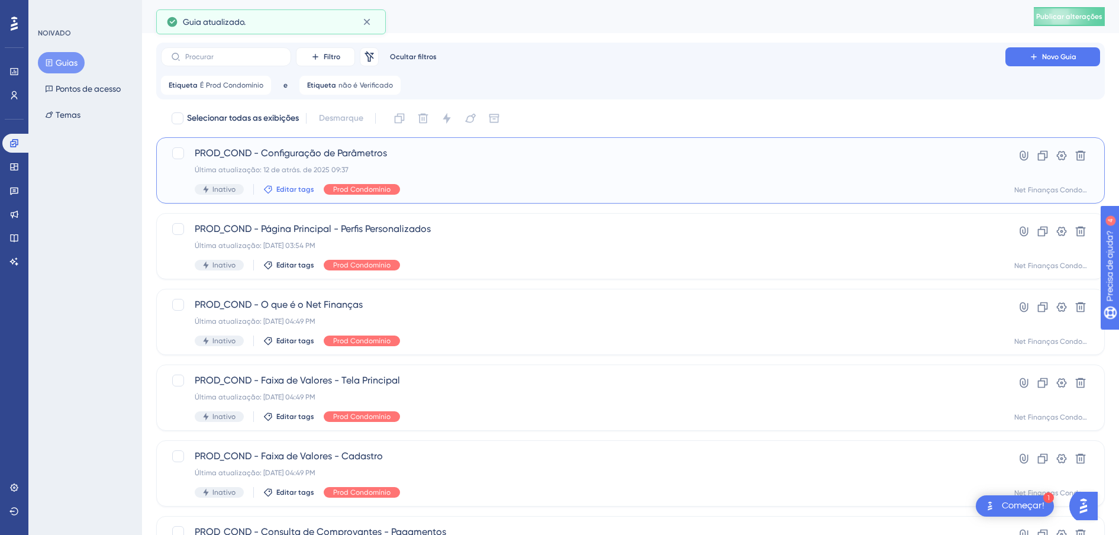
click at [290, 189] on span "Editar tags" at bounding box center [295, 189] width 38 height 9
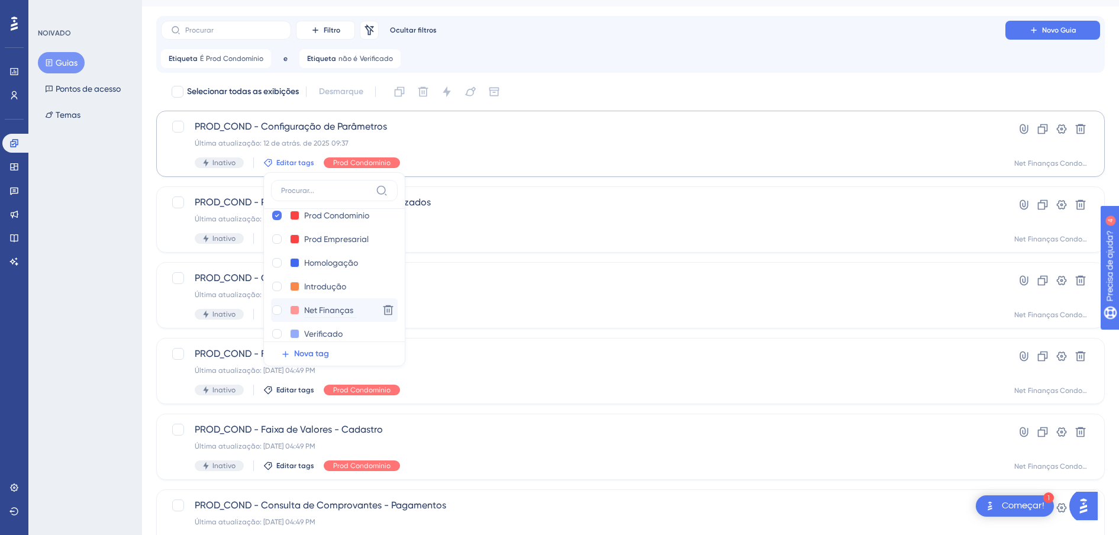
scroll to position [24, 0]
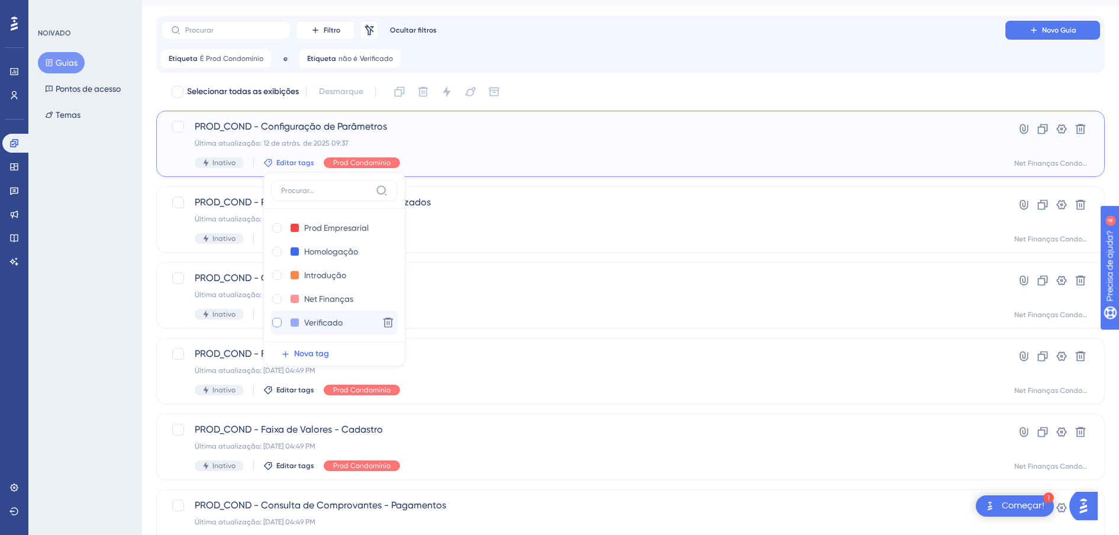
click at [276, 322] on div at bounding box center [276, 322] width 9 height 9
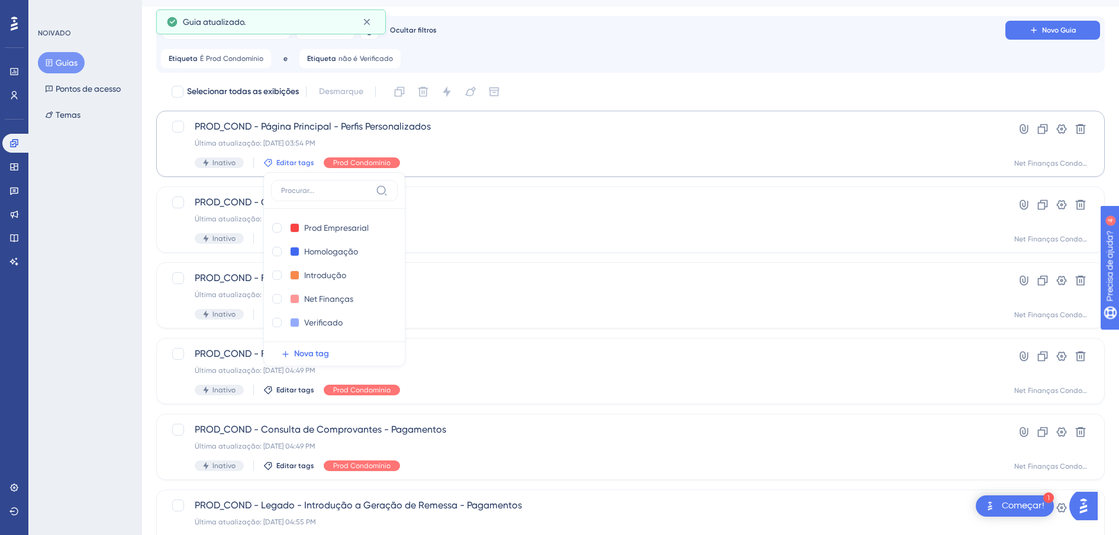
click at [111, 255] on div "NOIVADO Guias Pontos de acesso Temas" at bounding box center [85, 267] width 114 height 535
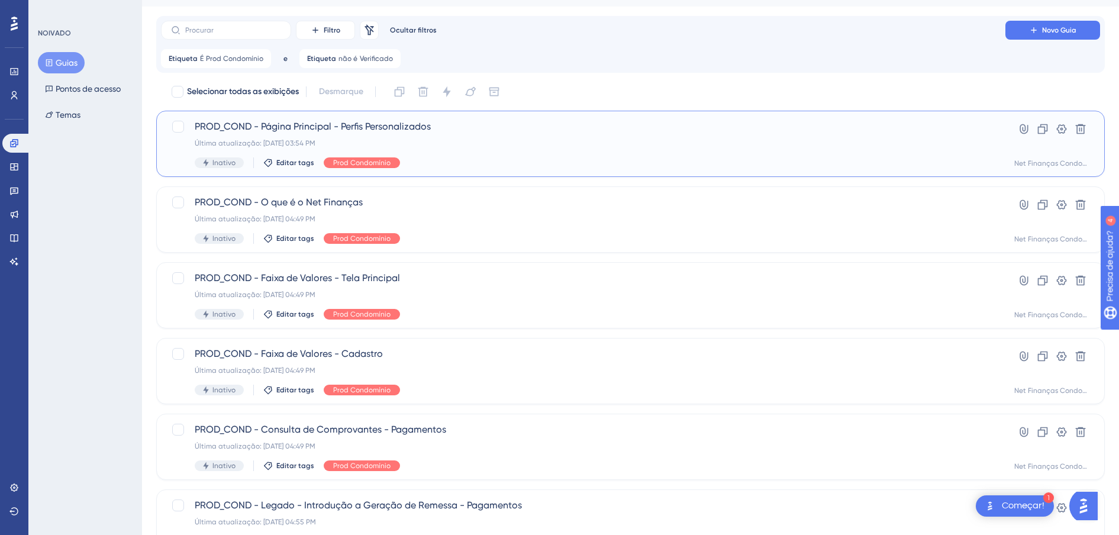
click at [400, 136] on div "PROD_COND - Página Principal - Perfis Personalizados Última atualização: [DATE]…" at bounding box center [583, 144] width 777 height 49
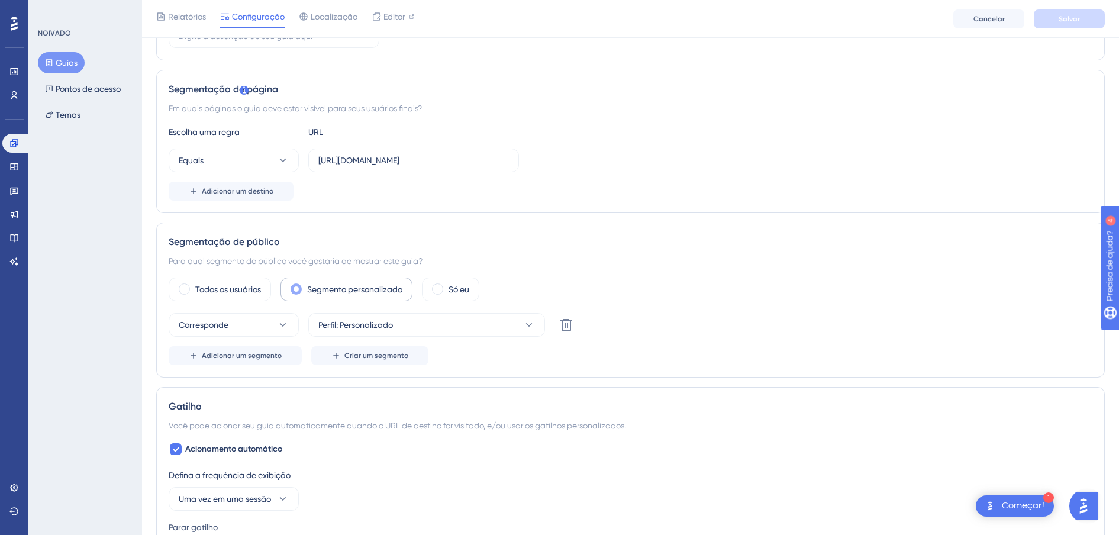
scroll to position [296, 0]
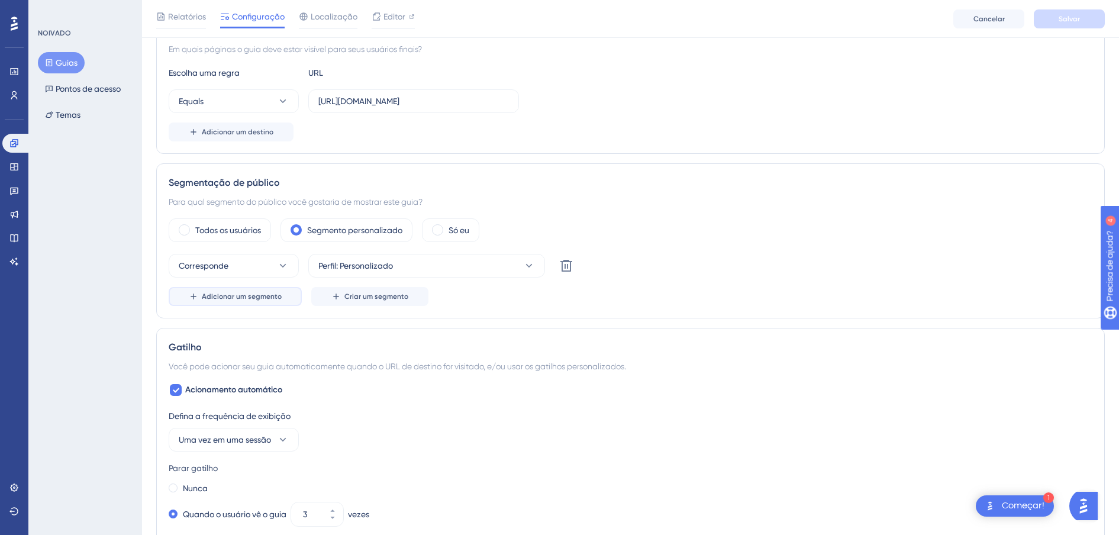
click at [262, 299] on span "Adicionar um segmento" at bounding box center [242, 296] width 80 height 9
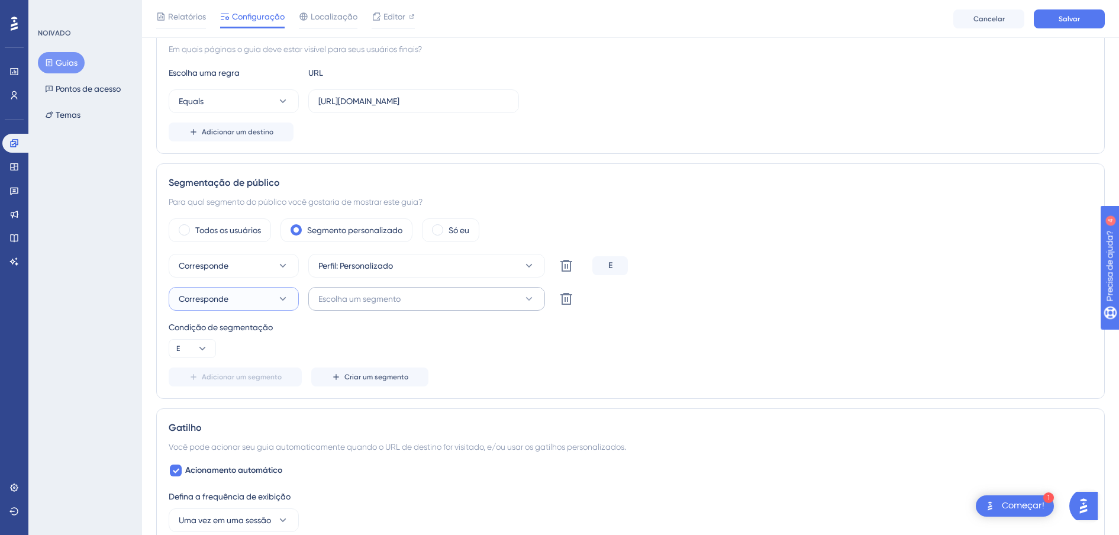
drag, startPoint x: 285, startPoint y: 298, endPoint x: 355, endPoint y: 303, distance: 70.1
click at [324, 311] on div "Corresponde Perfil: Personalizado Excluir E Corresponde Escolha um segmento Exc…" at bounding box center [631, 320] width 924 height 133
click at [359, 301] on span "Escolha um segmento" at bounding box center [359, 299] width 82 height 14
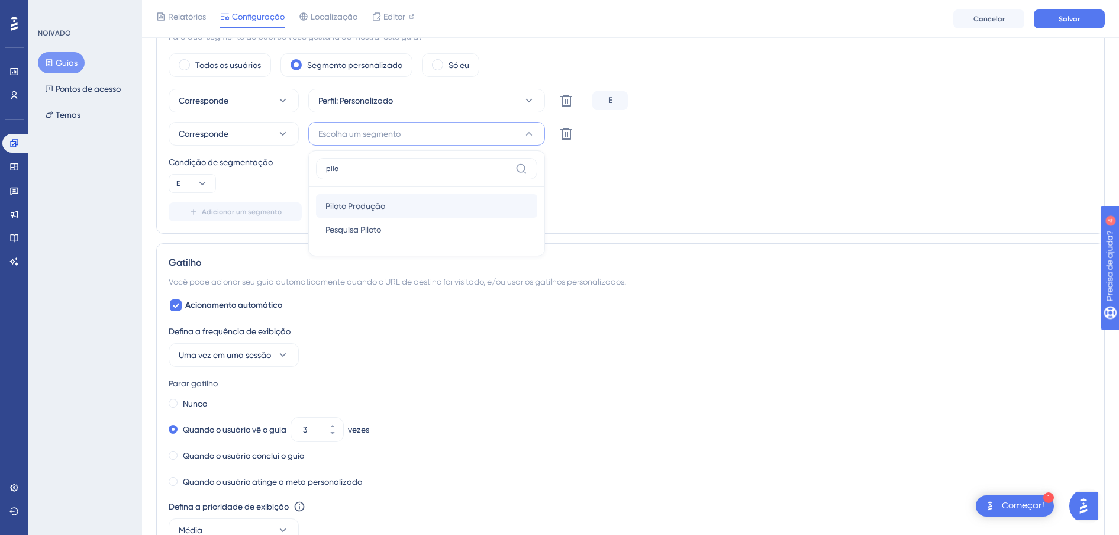
type input "pilo"
click at [409, 210] on div "Piloto Produção Piloto Produção" at bounding box center [427, 206] width 202 height 24
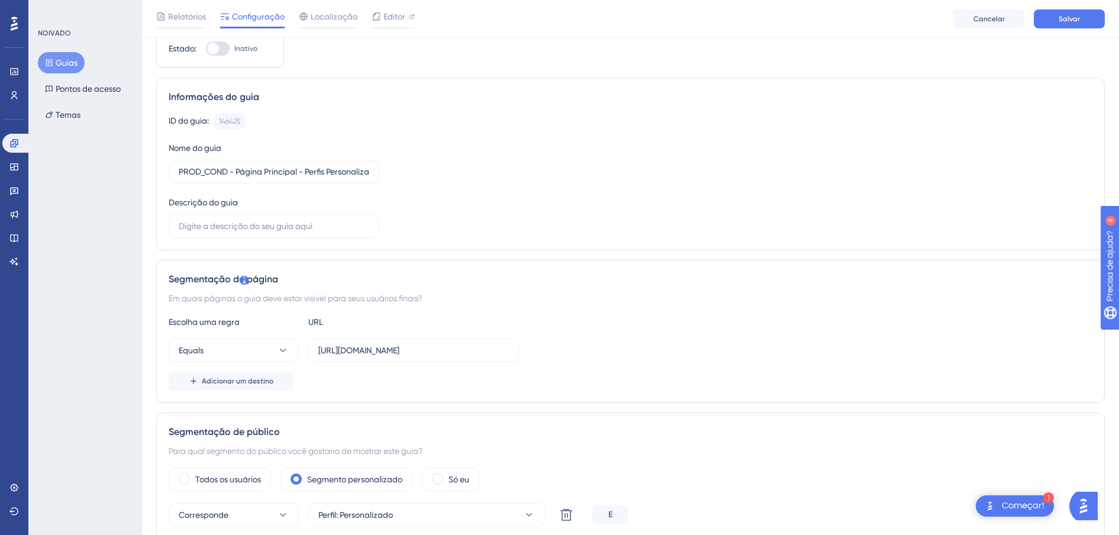
scroll to position [0, 0]
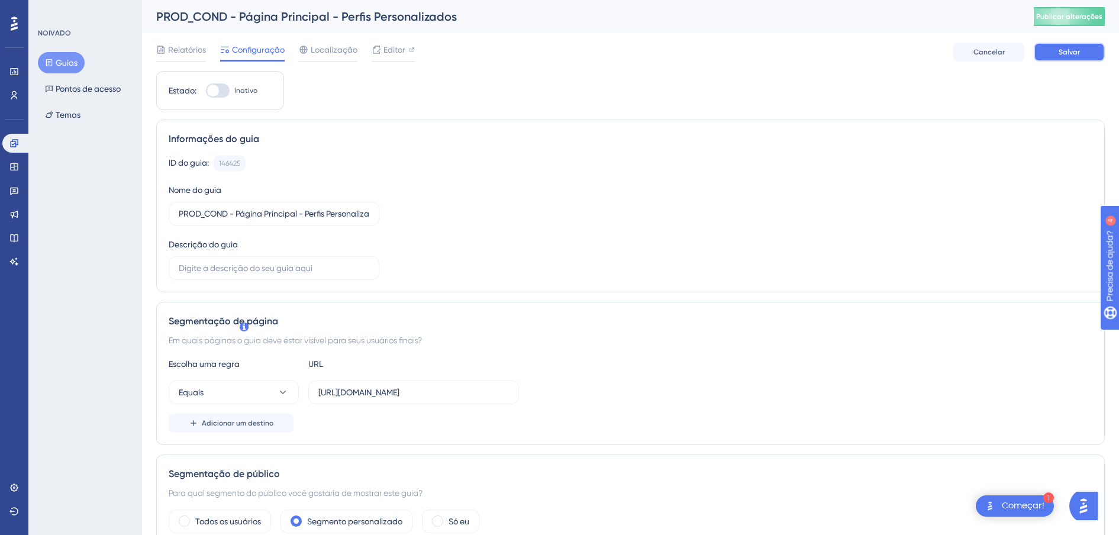
click at [1056, 52] on button "Salvar" at bounding box center [1069, 52] width 71 height 19
click at [63, 66] on font "Guias" at bounding box center [67, 63] width 22 height 14
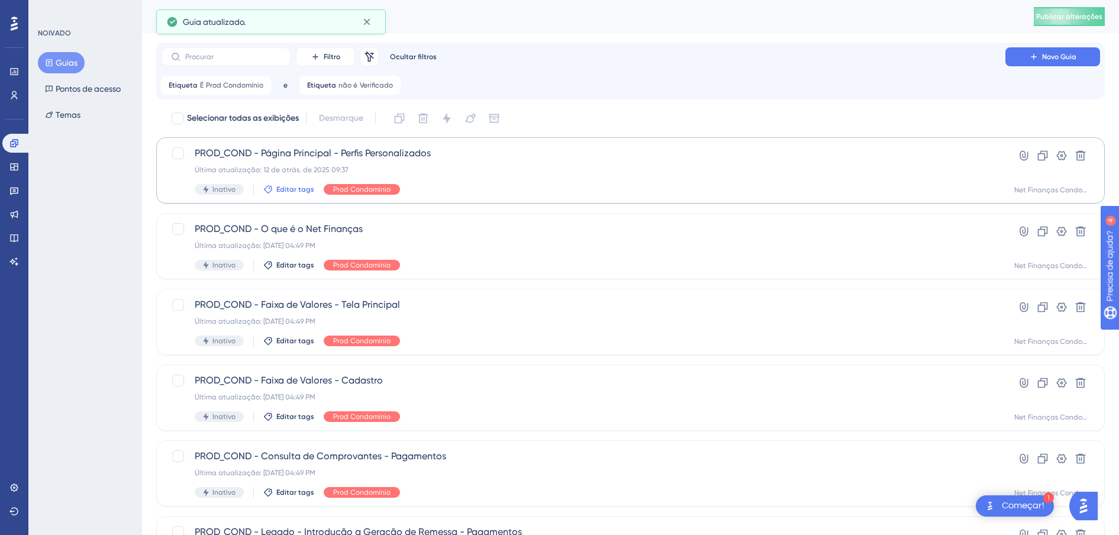
click at [288, 186] on span "Editar tags" at bounding box center [295, 189] width 38 height 9
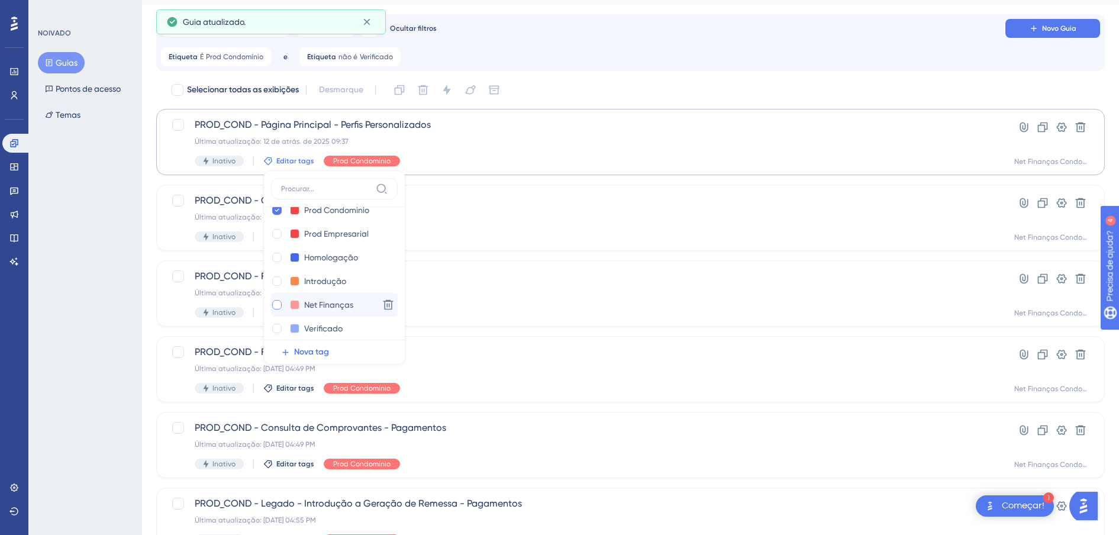
scroll to position [24, 0]
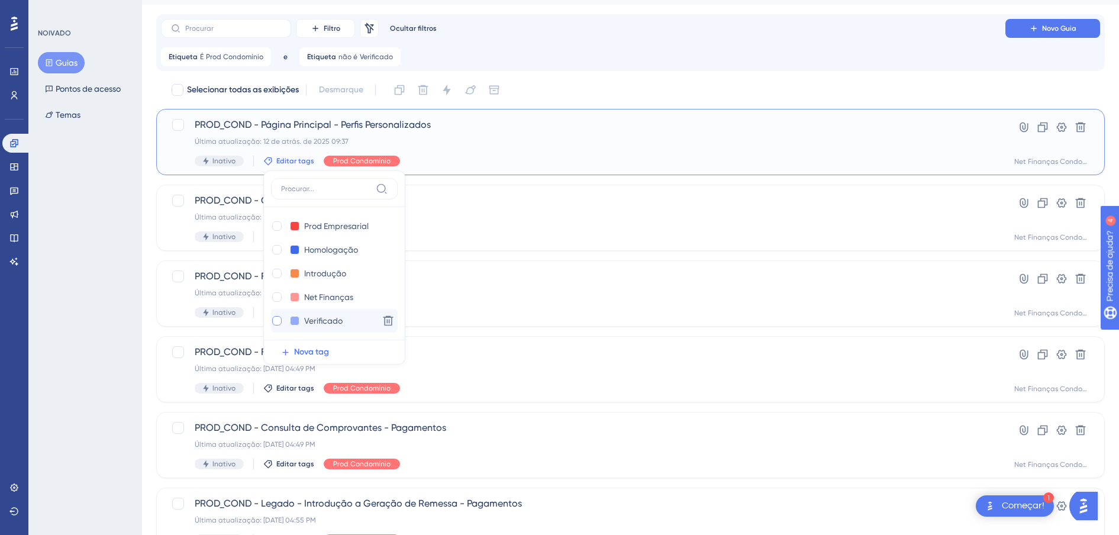
click at [275, 320] on div at bounding box center [276, 320] width 9 height 9
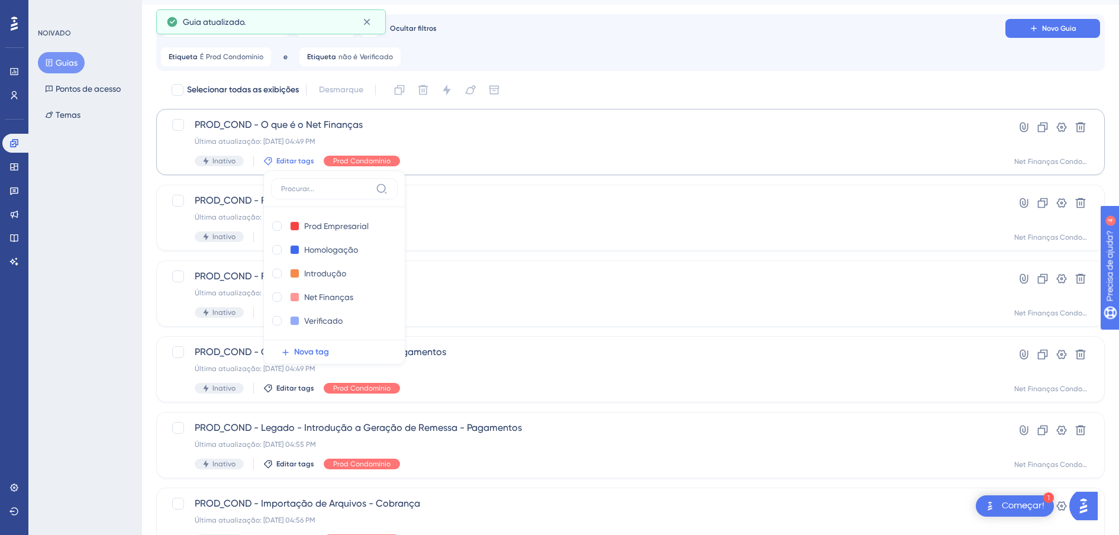
click at [89, 293] on div "NOIVADO Guias Pontos de acesso Temas" at bounding box center [85, 267] width 114 height 535
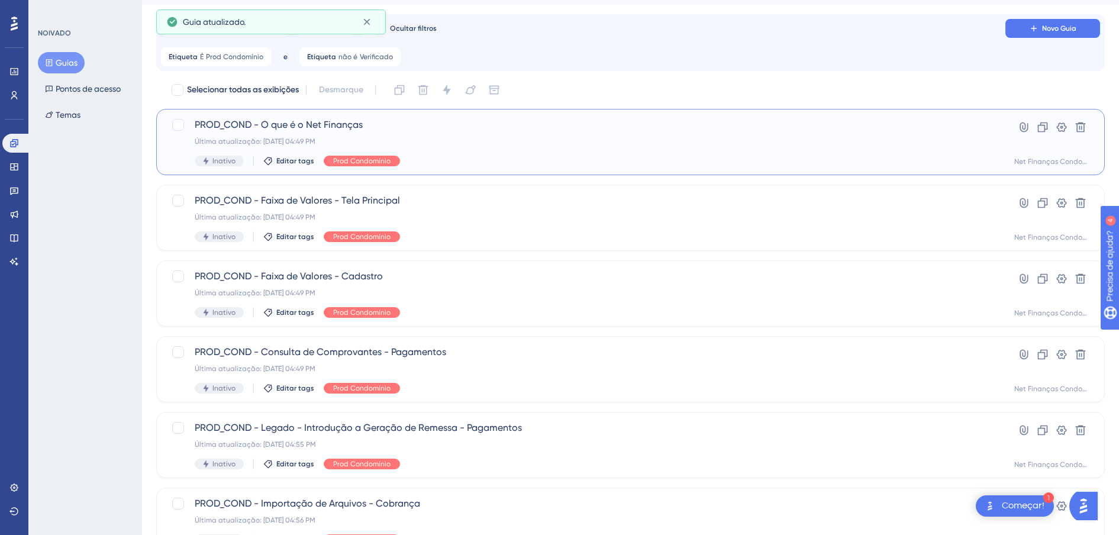
click at [317, 125] on span "PROD_COND - O que é o Net Finanças" at bounding box center [583, 125] width 777 height 14
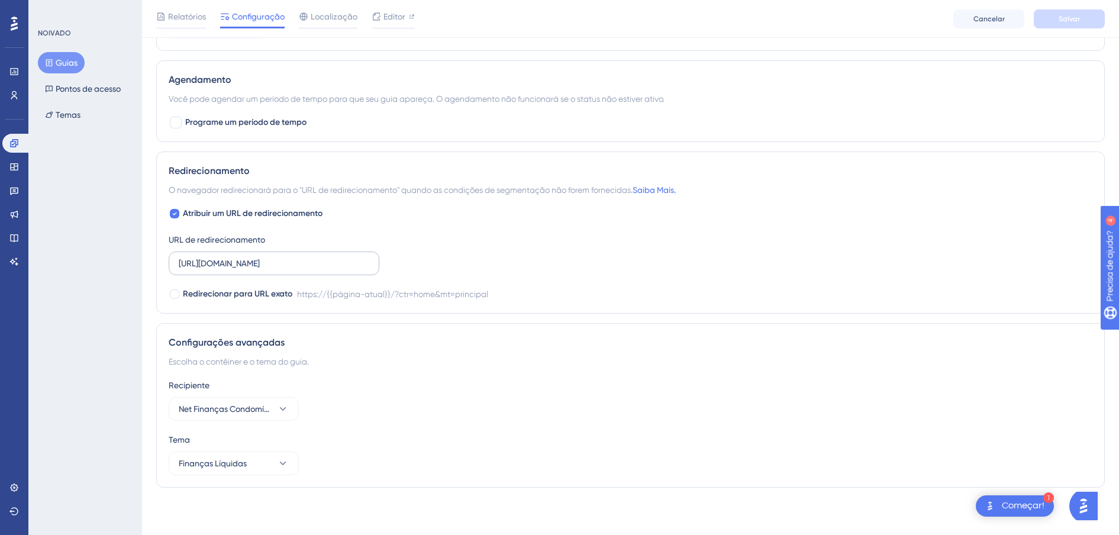
scroll to position [252, 0]
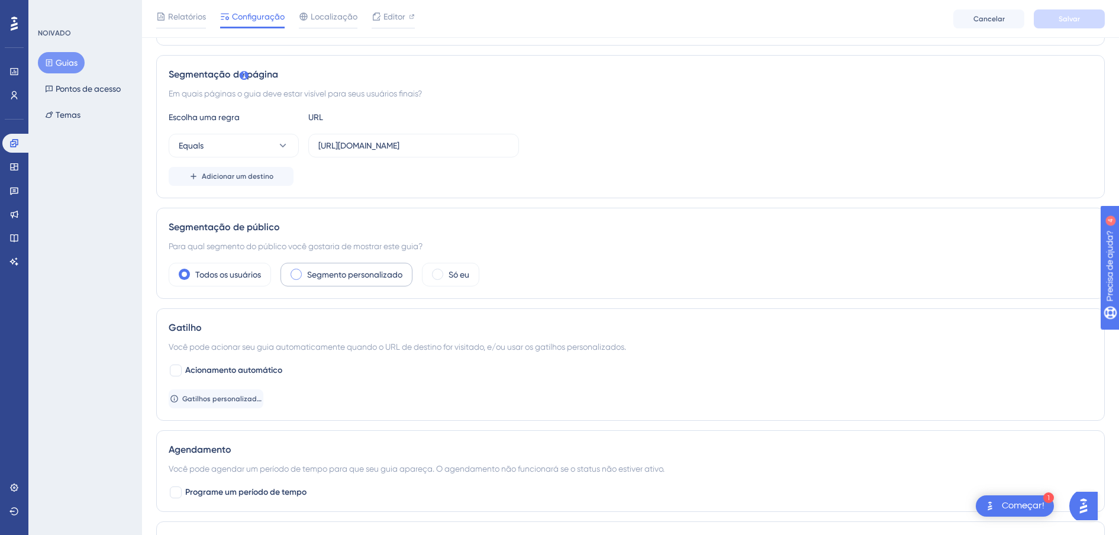
click at [315, 283] on div "Segmento personalizado" at bounding box center [347, 275] width 132 height 24
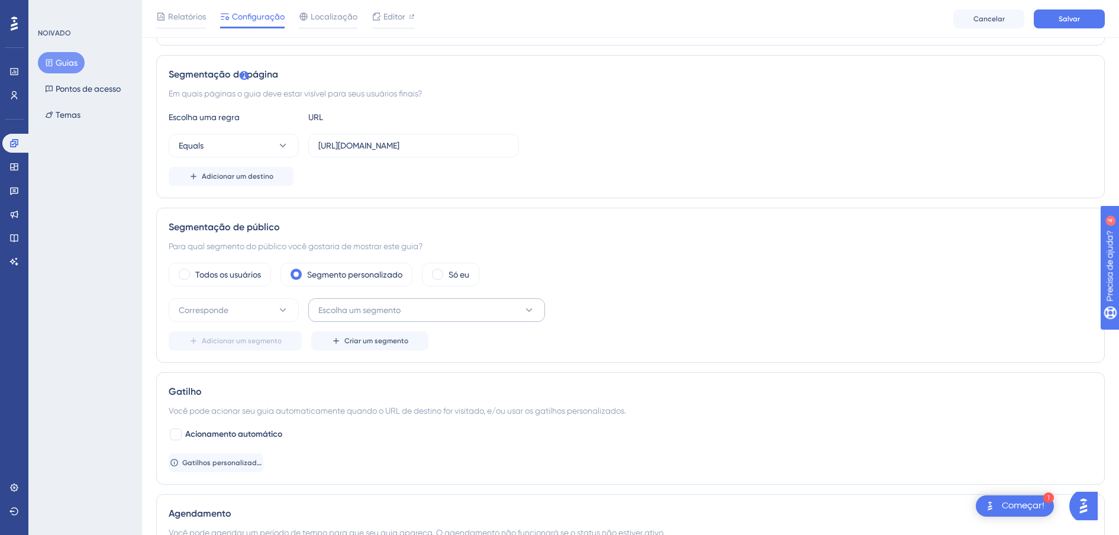
click at [354, 311] on span "Escolha um segmento" at bounding box center [359, 310] width 82 height 14
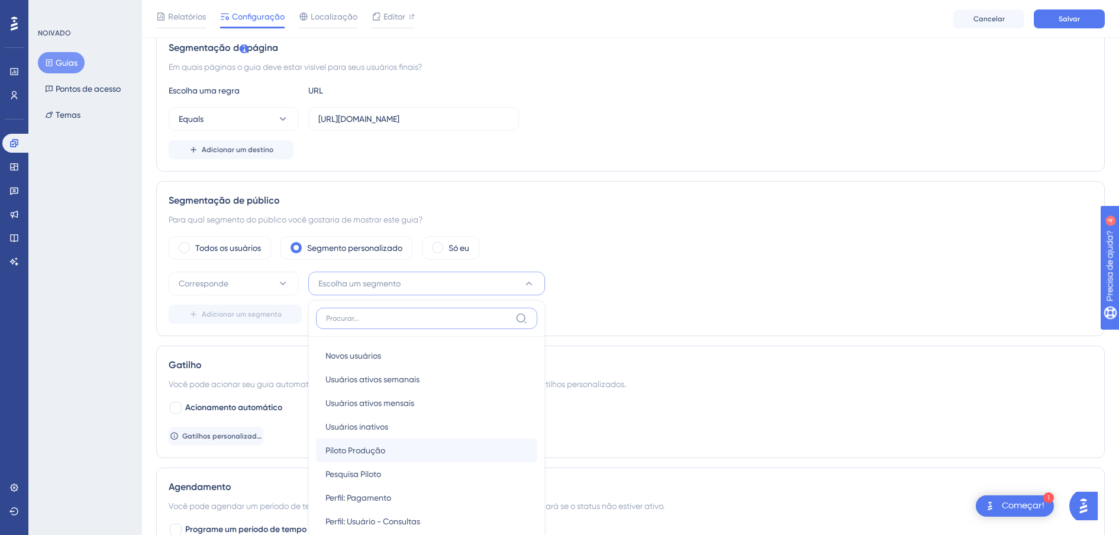
scroll to position [421, 0]
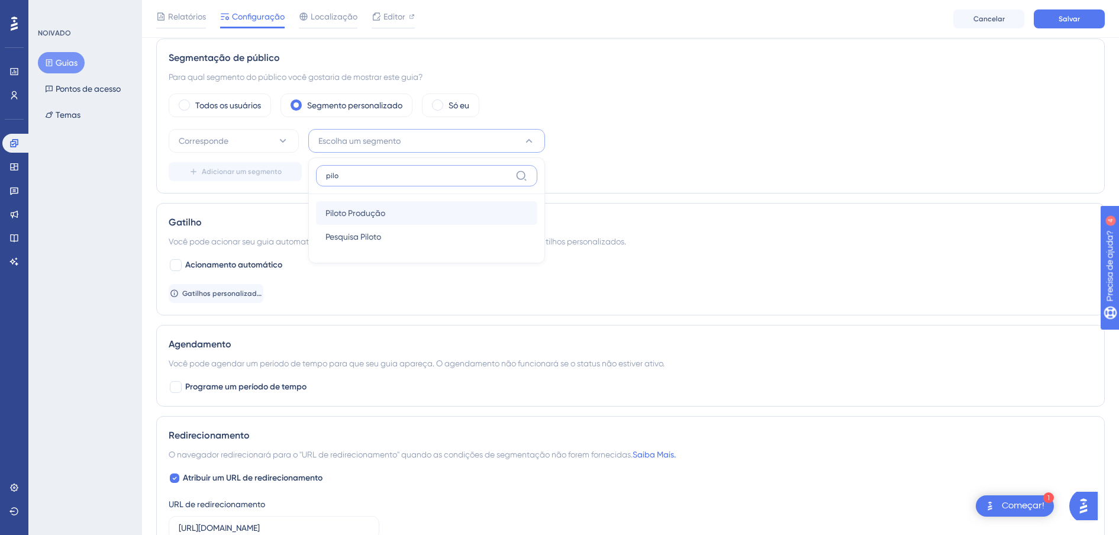
type input "pilo"
click at [362, 215] on span "Piloto Produção" at bounding box center [356, 213] width 60 height 14
click at [92, 282] on div "NOIVADO Guias Pontos de acesso Temas" at bounding box center [85, 267] width 114 height 535
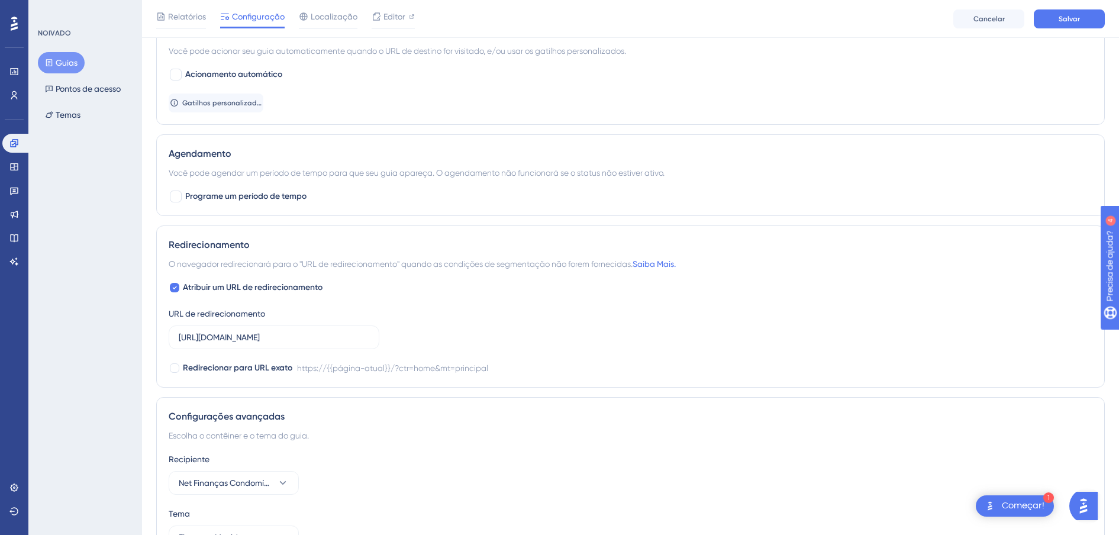
scroll to position [464, 0]
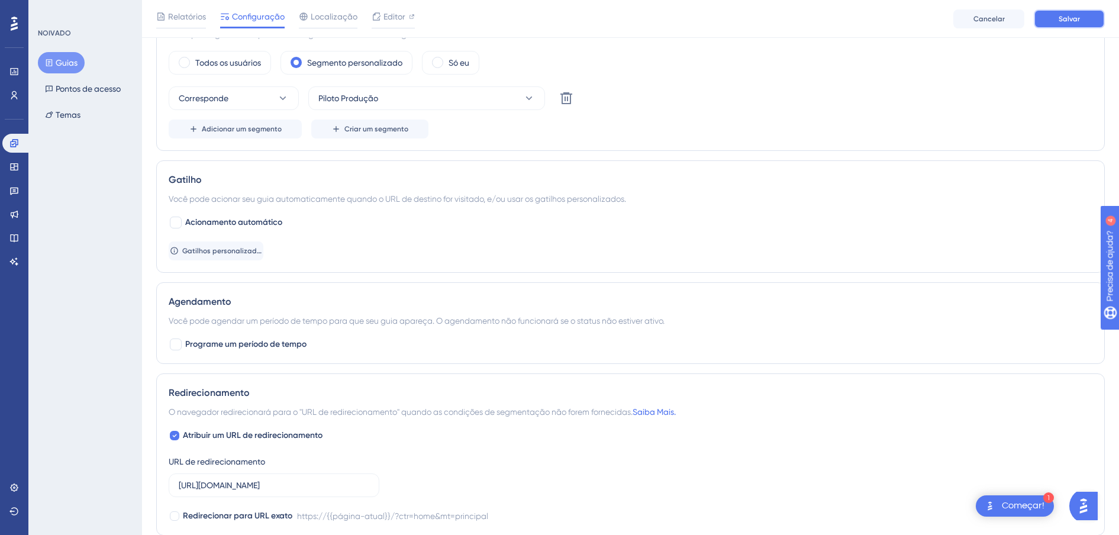
click at [1055, 27] on button "Salvar" at bounding box center [1069, 18] width 71 height 19
click at [65, 63] on font "Guias" at bounding box center [67, 63] width 22 height 14
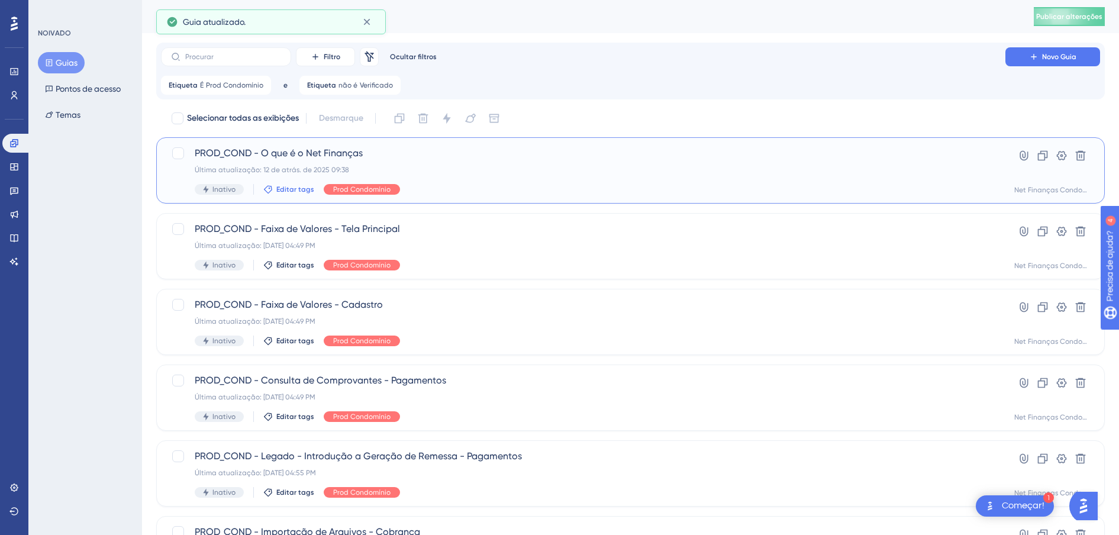
click at [300, 185] on span "Editar tags" at bounding box center [295, 189] width 38 height 9
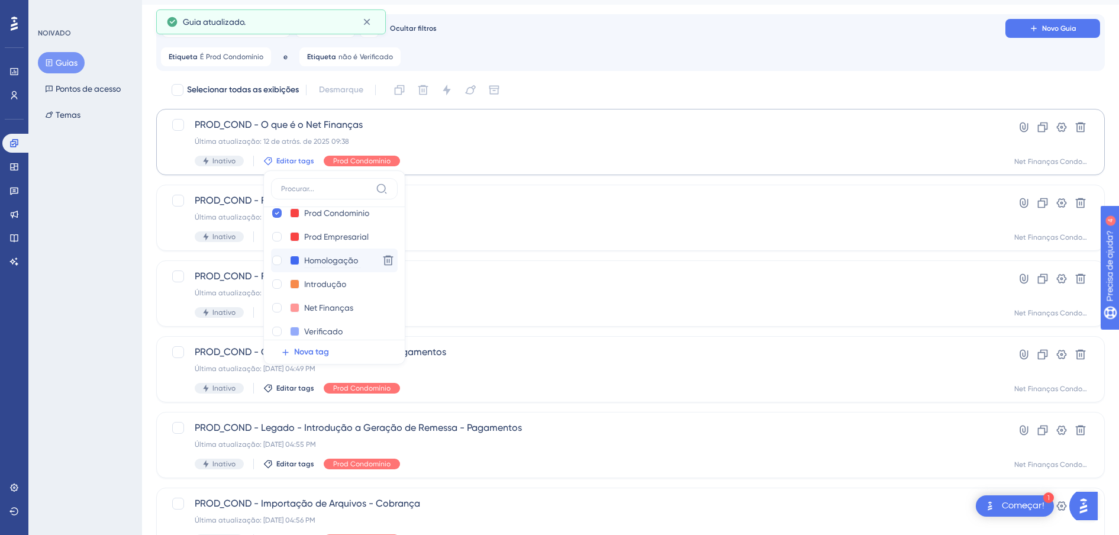
scroll to position [24, 0]
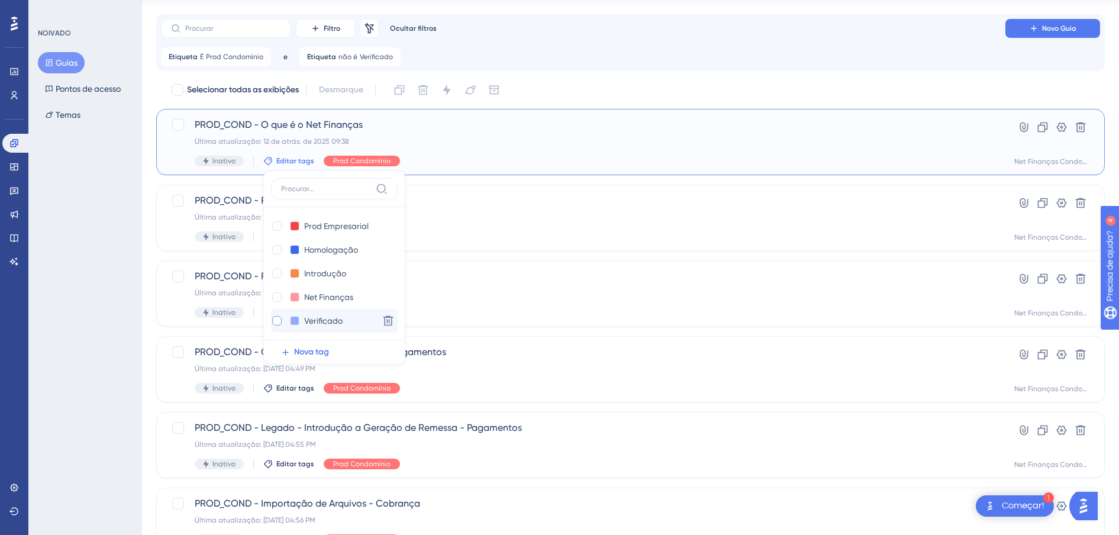
click at [274, 324] on div at bounding box center [276, 320] width 9 height 9
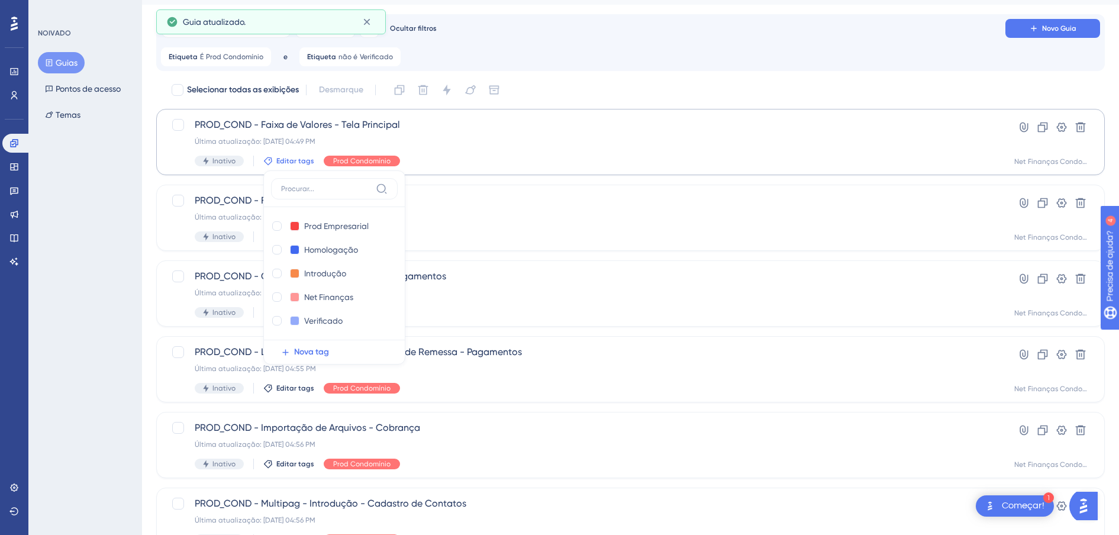
click at [105, 293] on div "NOIVADO Guias Pontos de acesso Temas" at bounding box center [85, 267] width 114 height 535
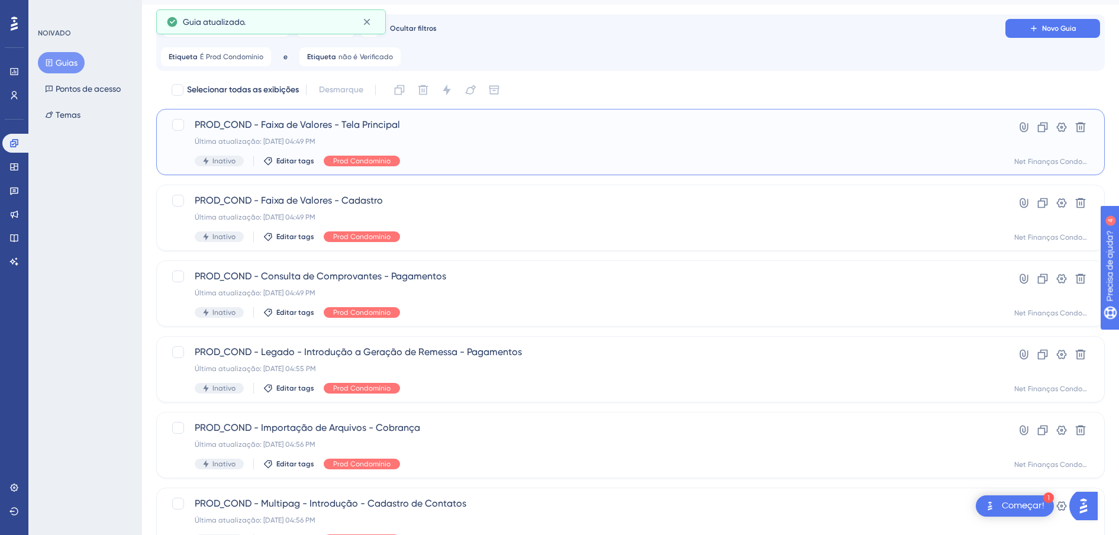
click at [342, 126] on span "PROD_COND - Faixa de Valores - Tela Principal" at bounding box center [583, 125] width 777 height 14
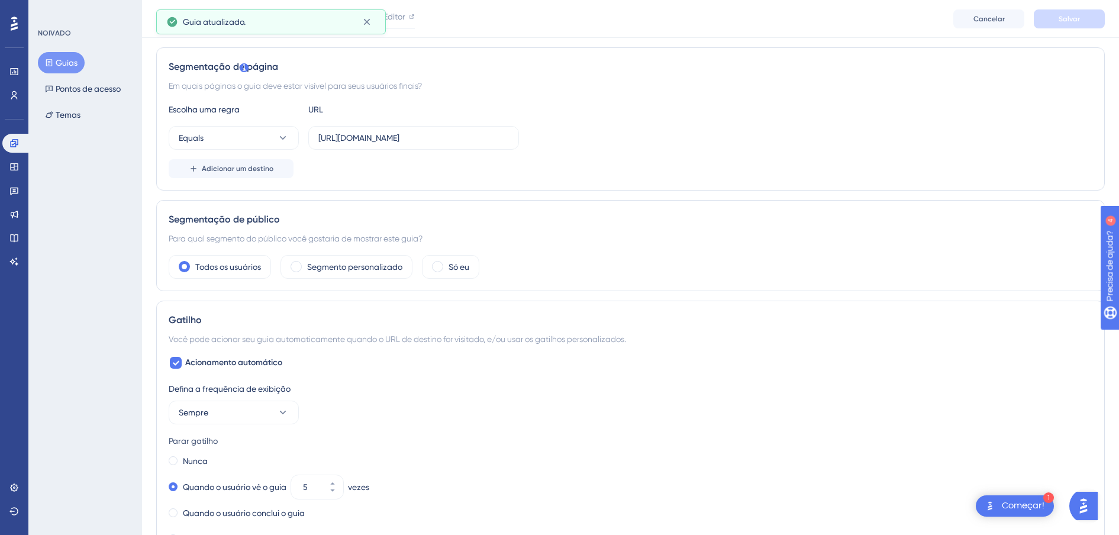
scroll to position [296, 0]
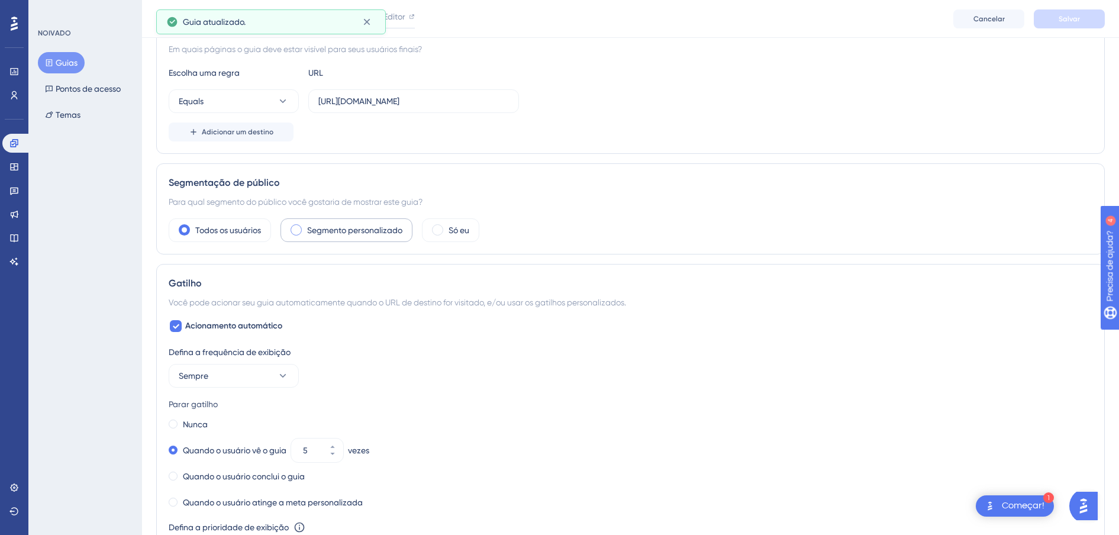
click at [317, 220] on div "Segmento personalizado" at bounding box center [347, 230] width 132 height 24
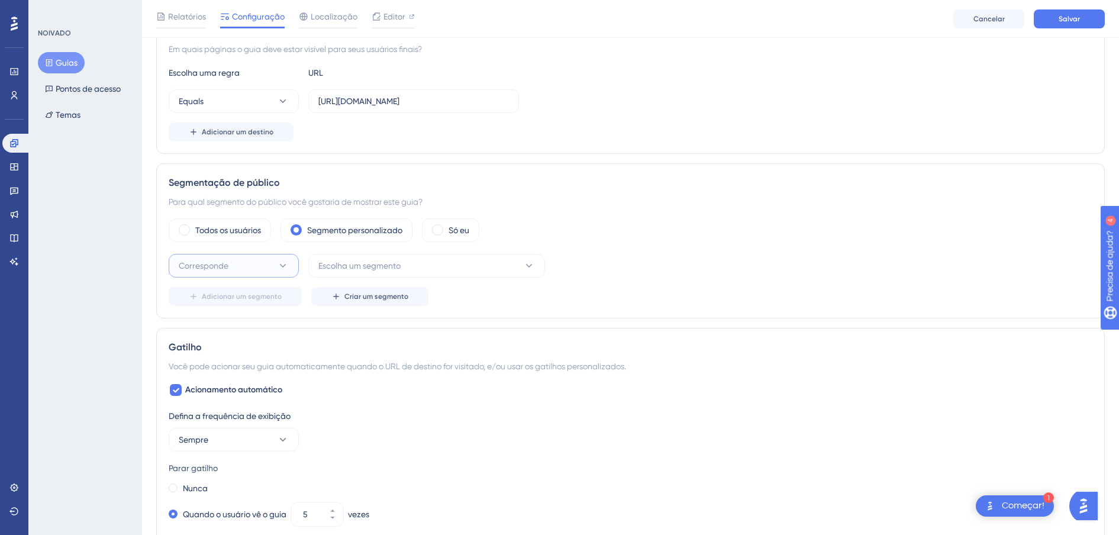
click at [231, 262] on button "Corresponde" at bounding box center [234, 266] width 130 height 24
click at [353, 263] on span "Escolha um segmento" at bounding box center [359, 266] width 82 height 14
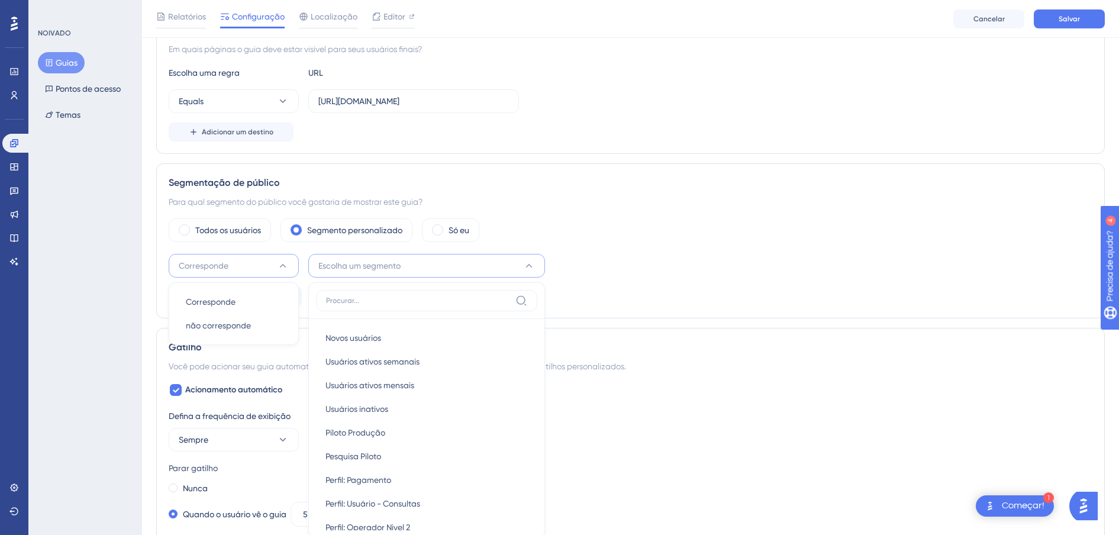
scroll to position [436, 0]
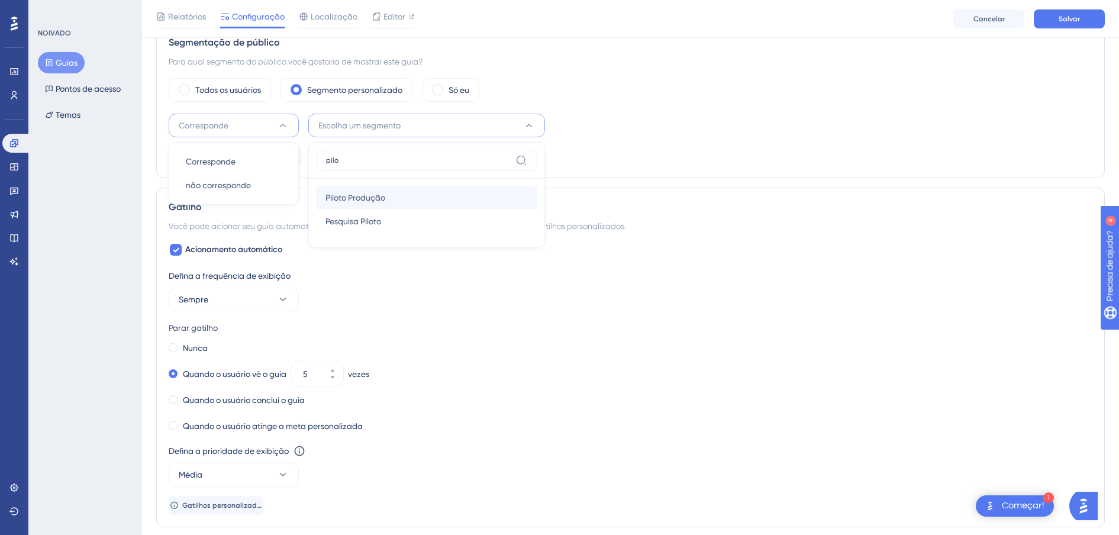
type input "pilo"
click at [361, 192] on span "Piloto Produção" at bounding box center [356, 198] width 60 height 14
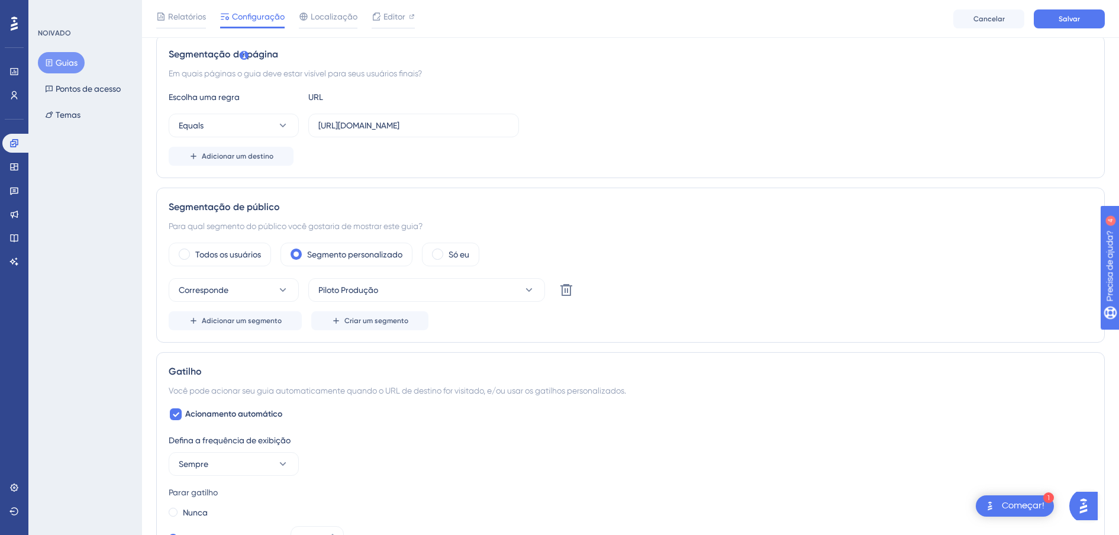
scroll to position [0, 0]
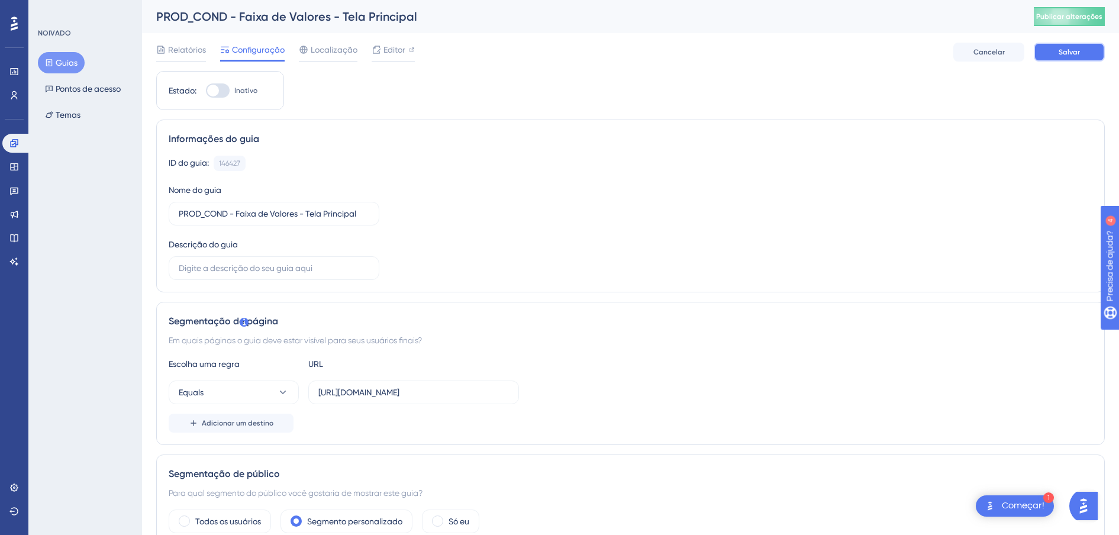
click at [1063, 52] on span "Salvar" at bounding box center [1069, 51] width 21 height 9
click at [80, 67] on button "Guias" at bounding box center [61, 62] width 47 height 21
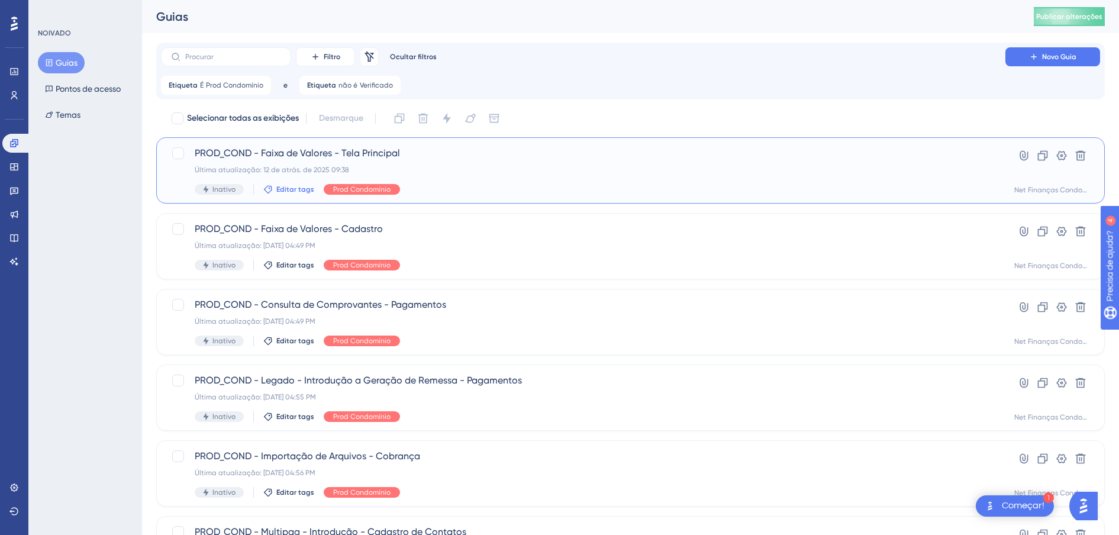
click at [301, 185] on span "Editar tags" at bounding box center [295, 189] width 38 height 9
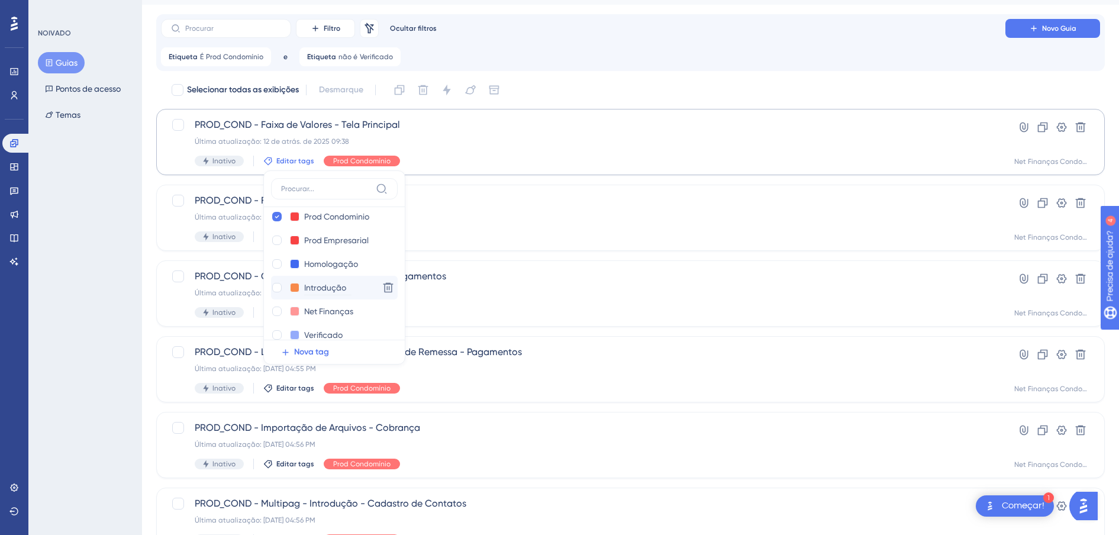
scroll to position [24, 0]
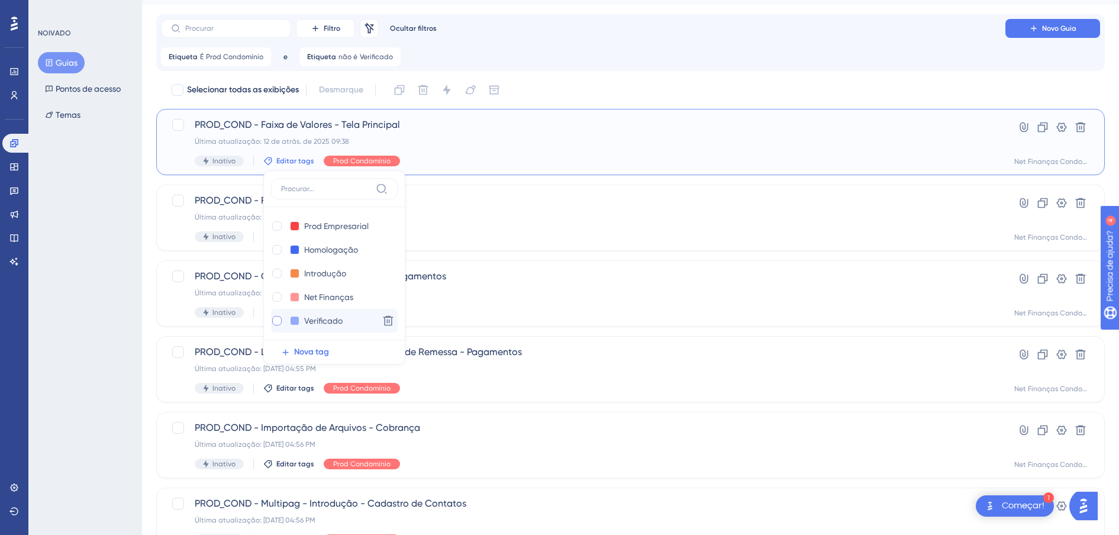
click at [276, 323] on div at bounding box center [276, 320] width 9 height 9
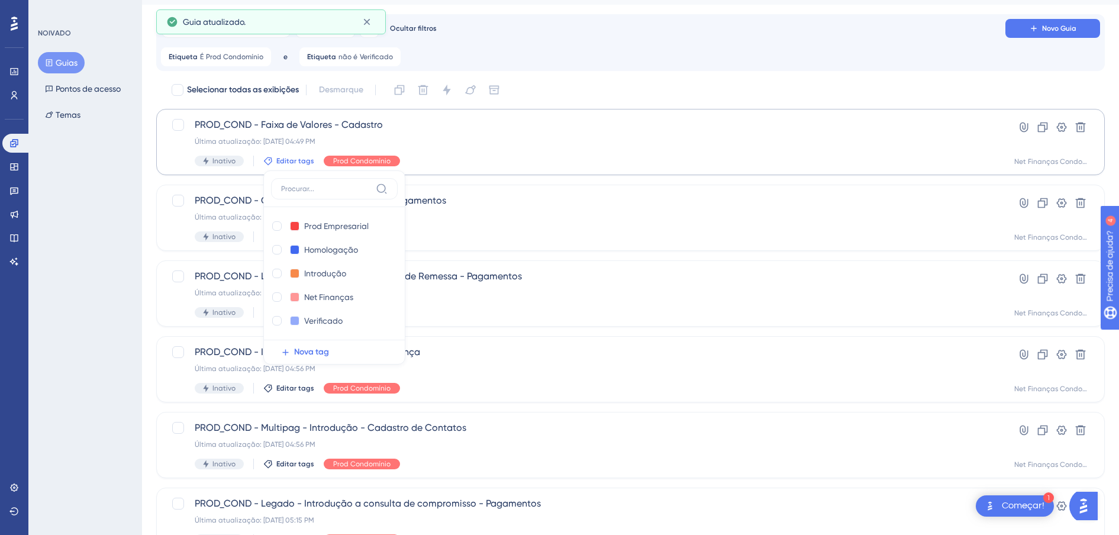
click at [91, 216] on div "NOIVADO Guias Pontos de acesso Temas" at bounding box center [85, 267] width 114 height 535
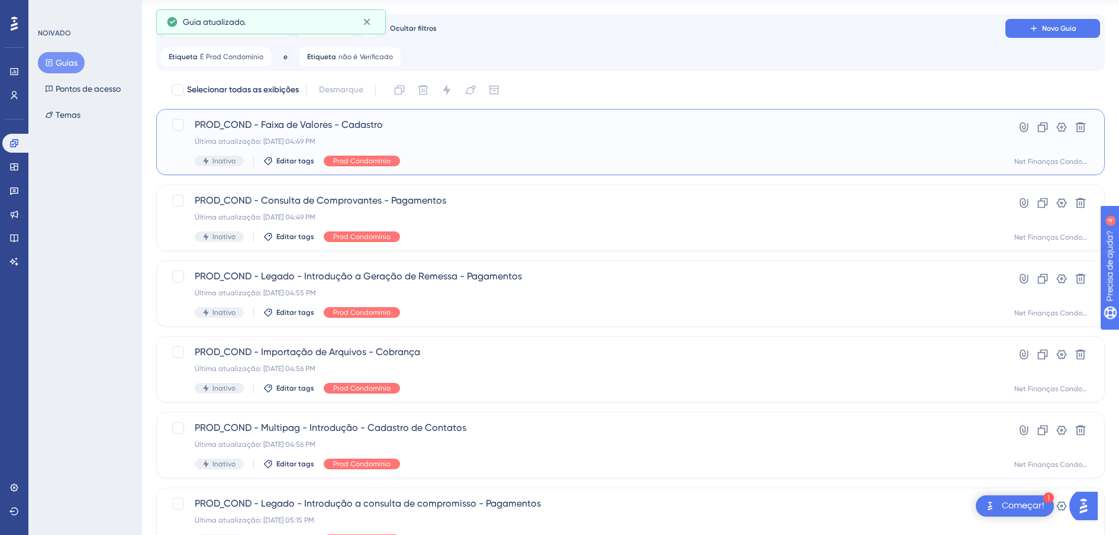
click at [378, 134] on div "PROD_COND - Faixa de Valores - Cadastro Última atualização: [DATE] 04:49 PM Ina…" at bounding box center [583, 142] width 777 height 49
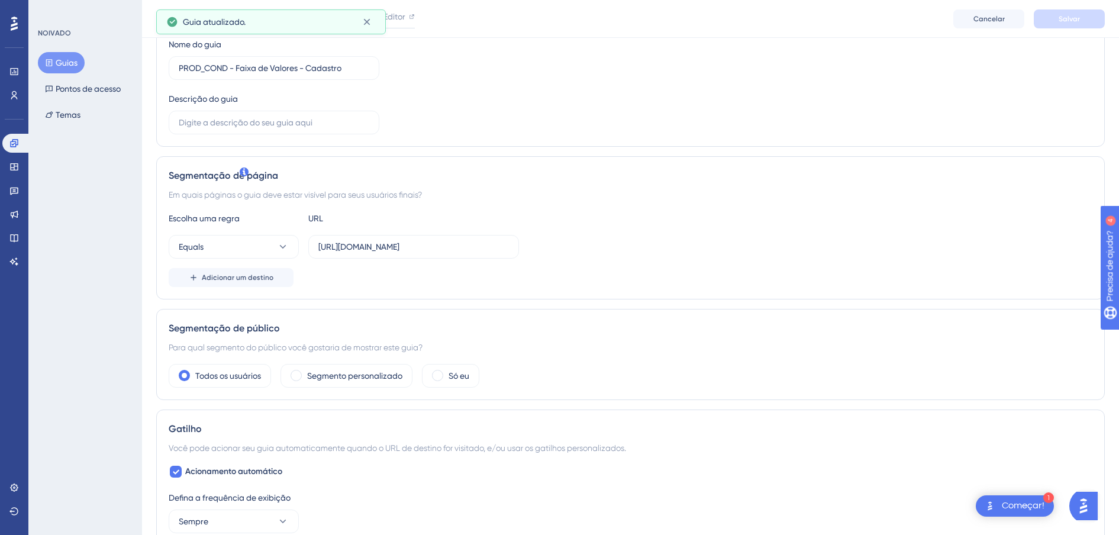
scroll to position [296, 0]
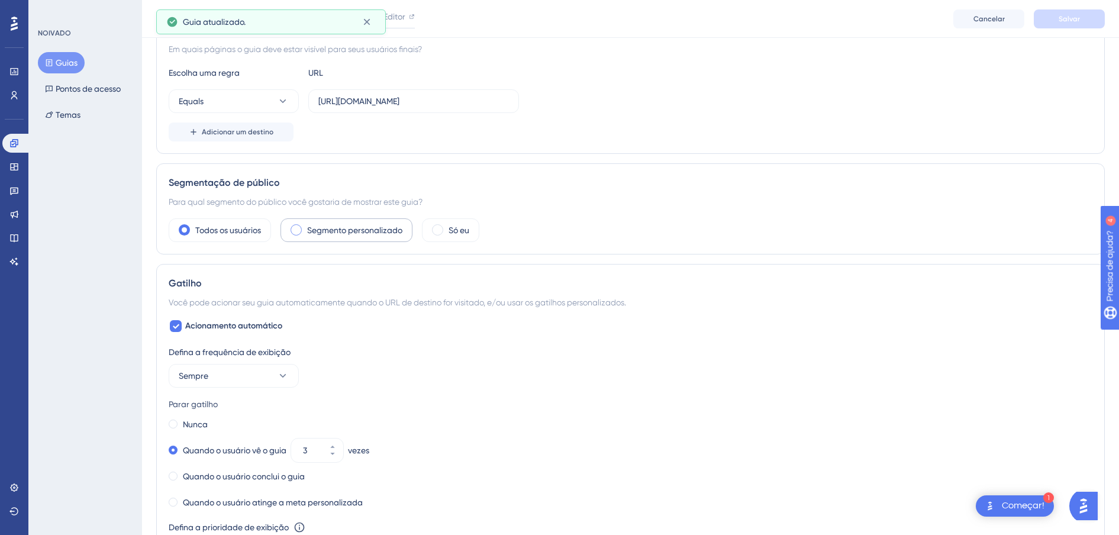
click at [336, 229] on label "Segmento personalizado" at bounding box center [354, 230] width 95 height 14
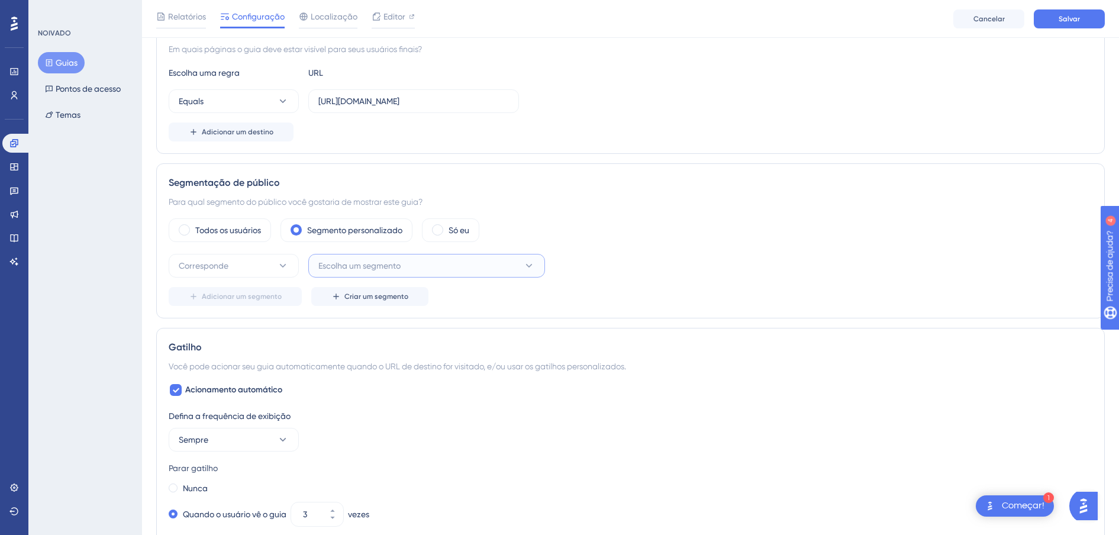
click at [349, 269] on span "Escolha um segmento" at bounding box center [359, 266] width 82 height 14
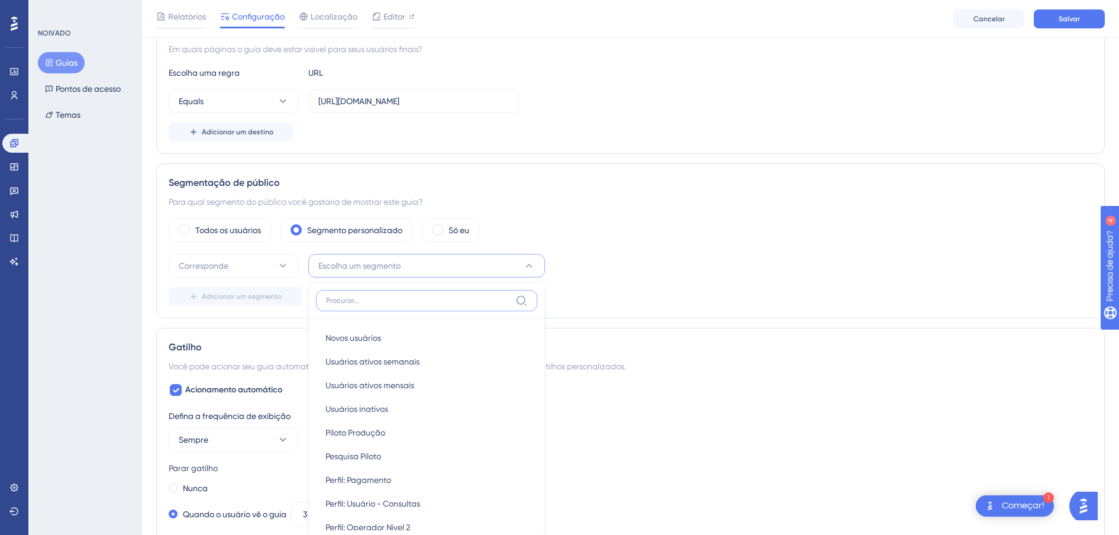
scroll to position [436, 0]
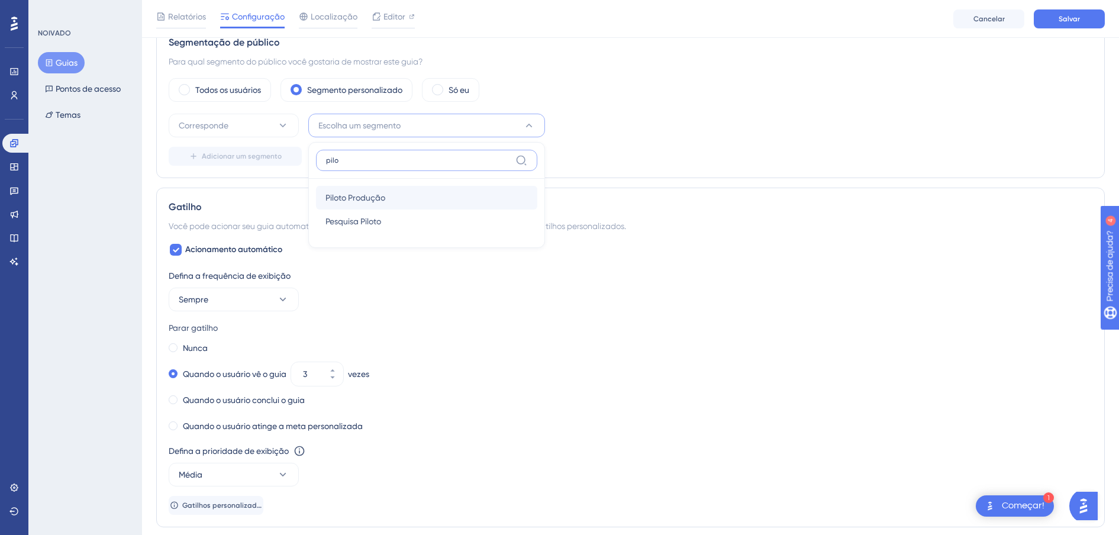
type input "pilo"
click at [372, 198] on span "Piloto Produção" at bounding box center [356, 198] width 60 height 14
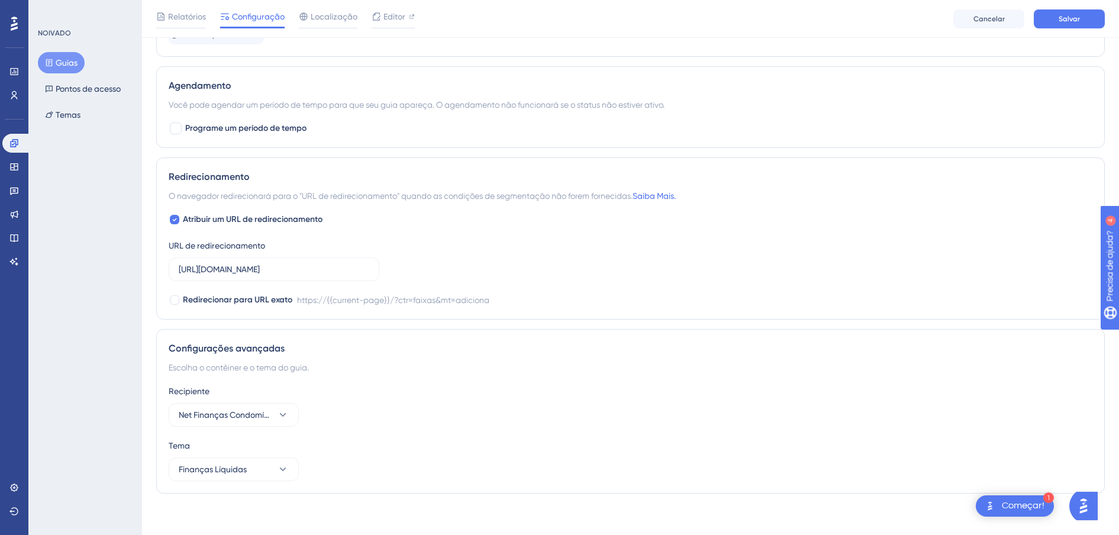
scroll to position [913, 0]
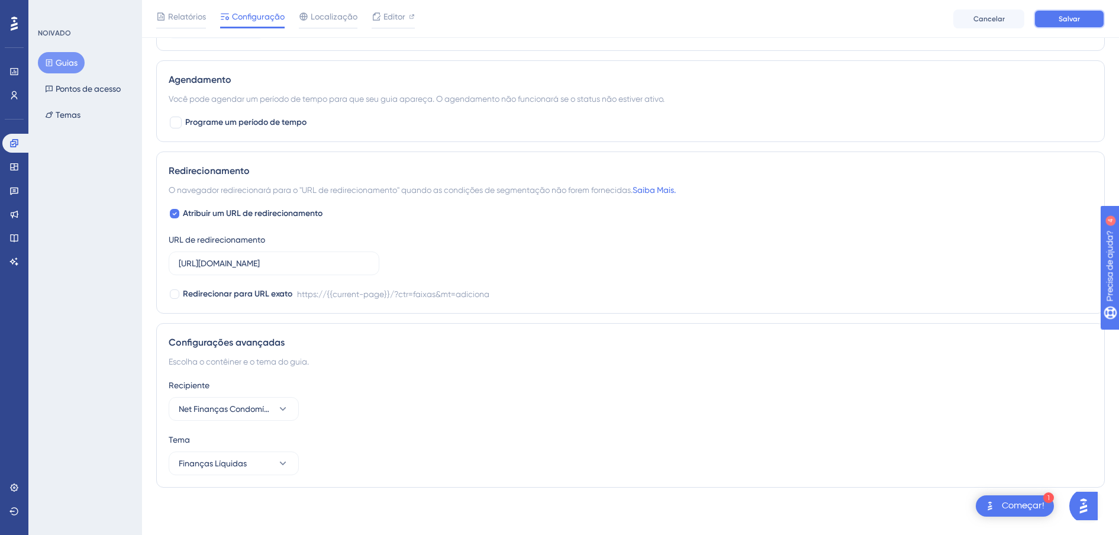
click at [1075, 12] on button "Salvar" at bounding box center [1069, 18] width 71 height 19
